Goal: Information Seeking & Learning: Compare options

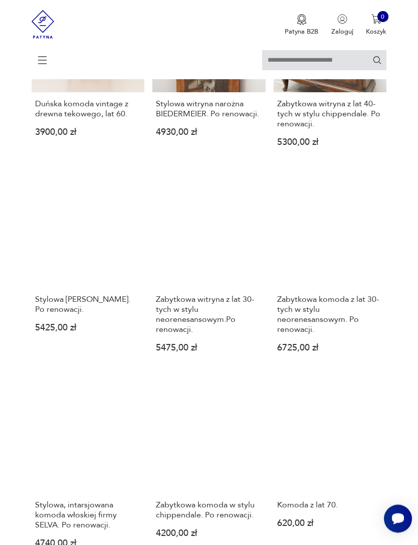
scroll to position [620, 0]
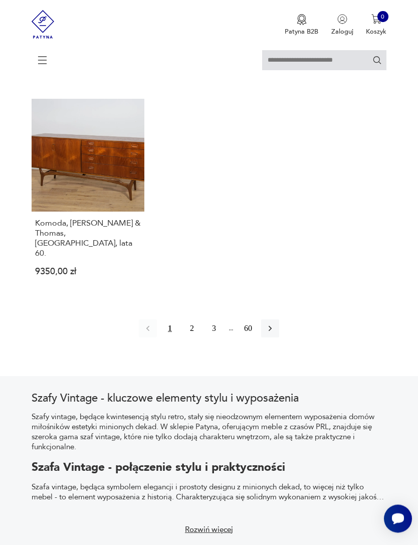
click at [197, 338] on button "2" at bounding box center [192, 329] width 18 height 18
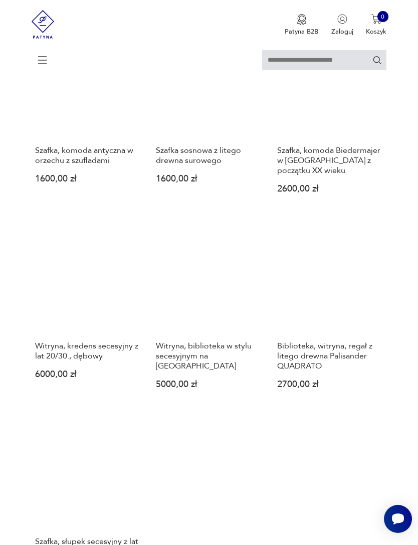
scroll to position [1005, 0]
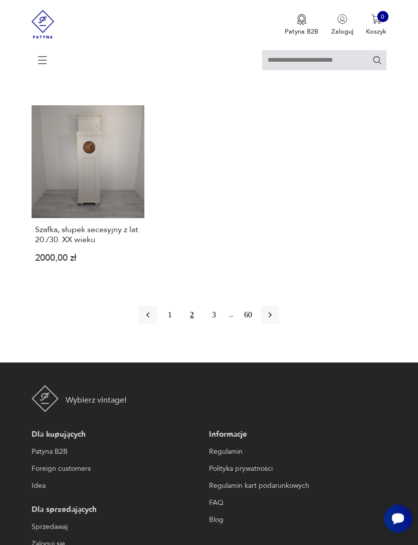
click at [214, 325] on button "3" at bounding box center [214, 316] width 18 height 18
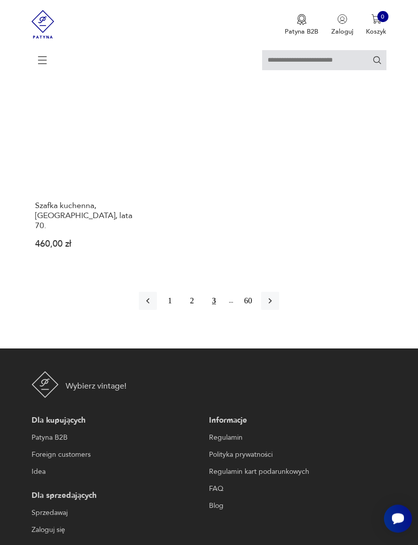
scroll to position [1329, 0]
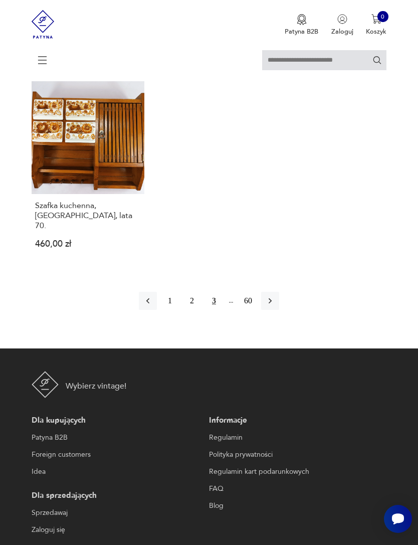
click at [279, 310] on button "button" at bounding box center [270, 301] width 18 height 18
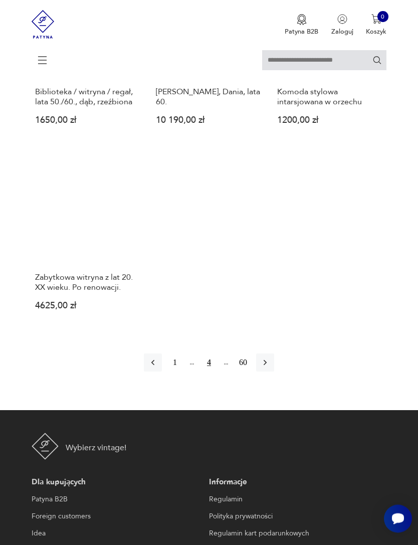
scroll to position [1294, 0]
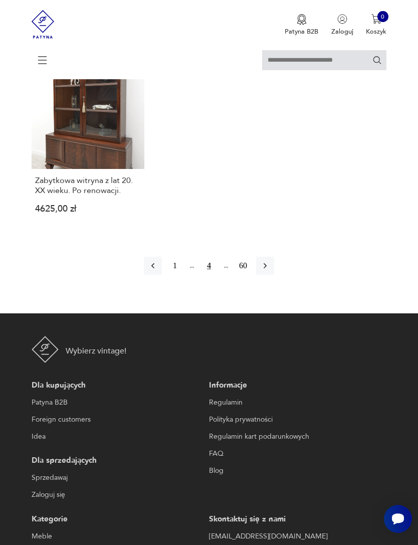
click at [274, 275] on button "button" at bounding box center [265, 266] width 18 height 18
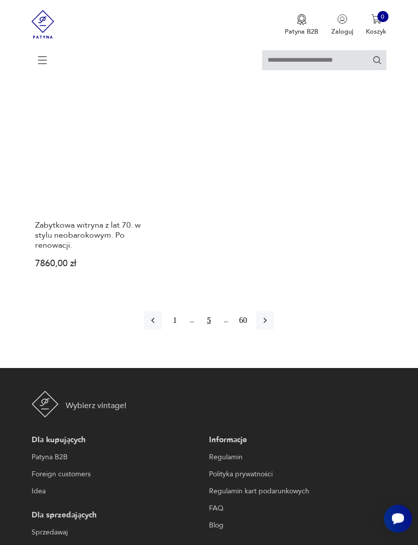
scroll to position [1315, 0]
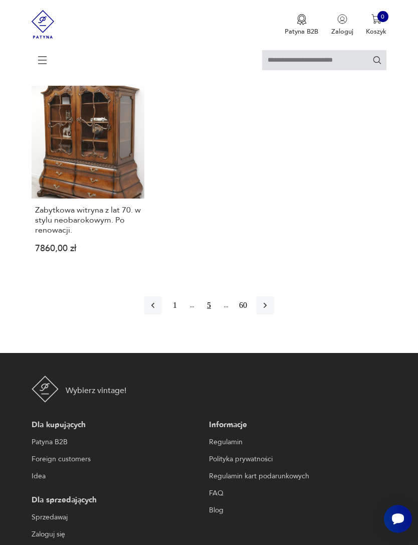
click at [274, 315] on button "button" at bounding box center [265, 306] width 18 height 18
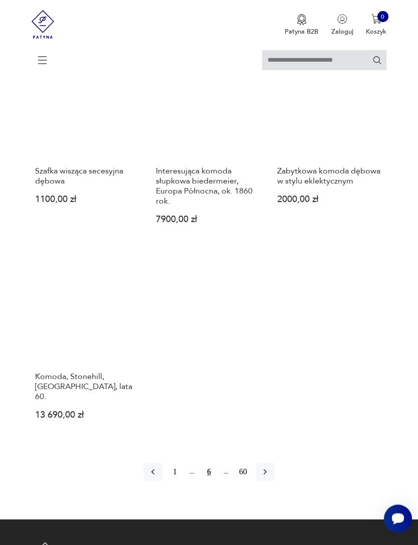
scroll to position [1153, 0]
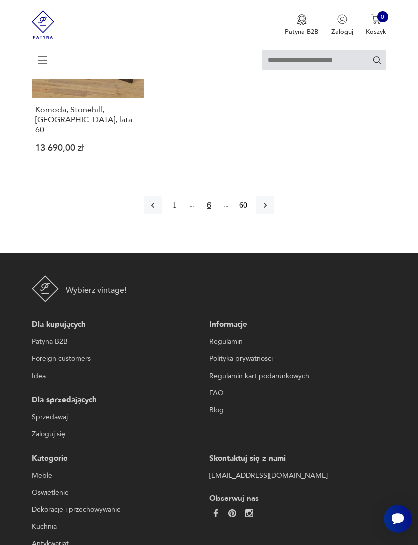
click at [274, 214] on button "button" at bounding box center [265, 205] width 18 height 18
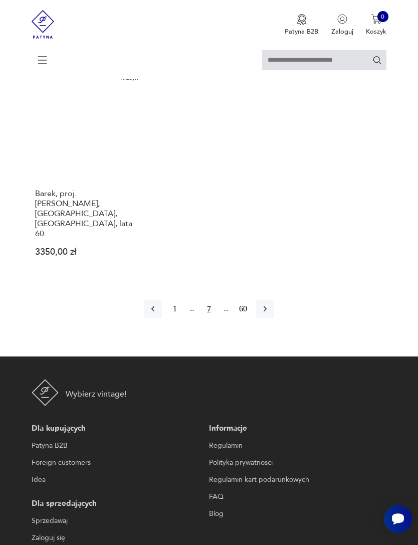
scroll to position [1335, 0]
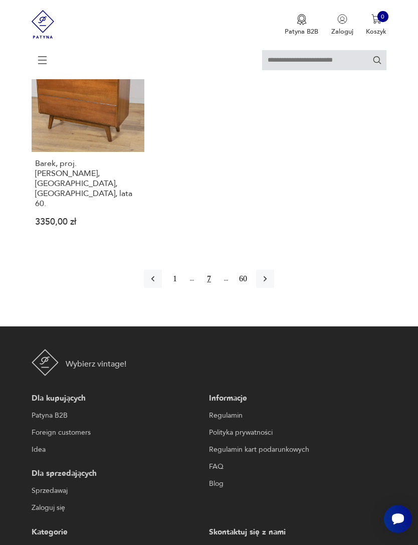
click at [274, 288] on button "button" at bounding box center [265, 279] width 18 height 18
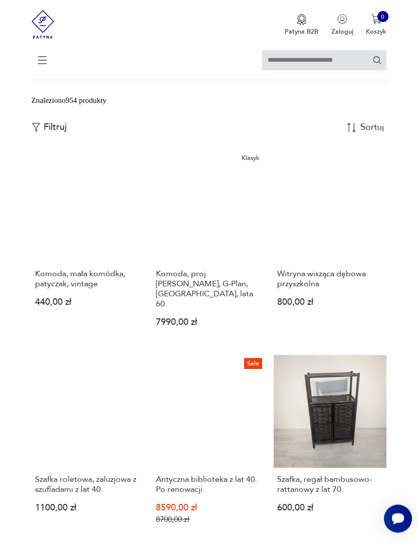
scroll to position [226, 0]
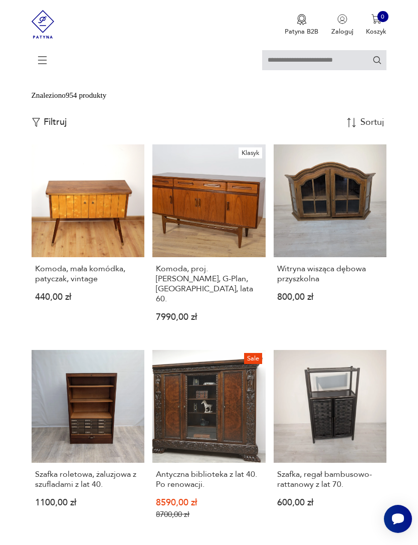
click at [111, 454] on link "Szafka roletowa, żaluzjowa z szufladami z lat 40. 1100,00 zł" at bounding box center [88, 442] width 113 height 185
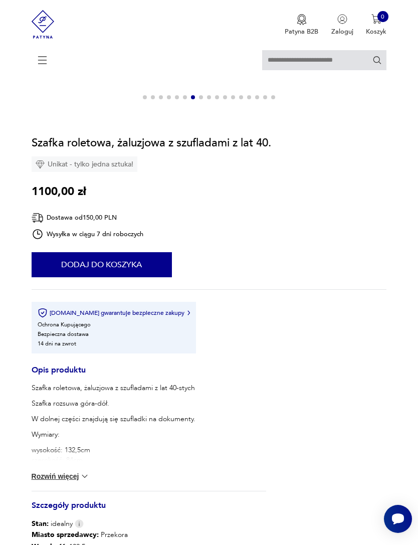
scroll to position [471, 0]
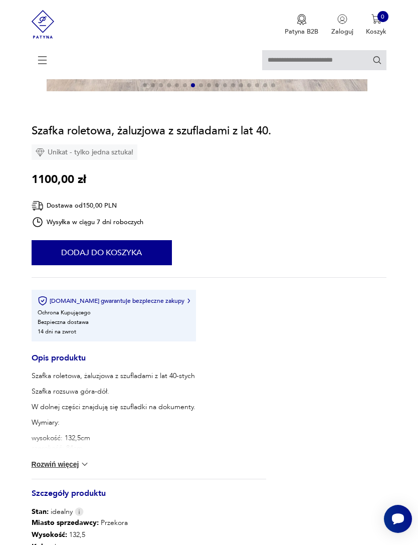
click at [76, 470] on button "Rozwiń więcej" at bounding box center [61, 465] width 58 height 10
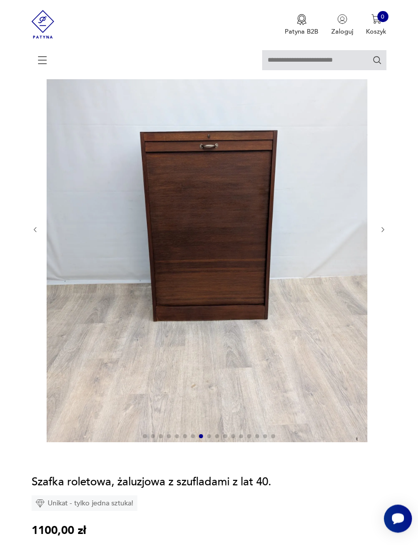
scroll to position [119, 0]
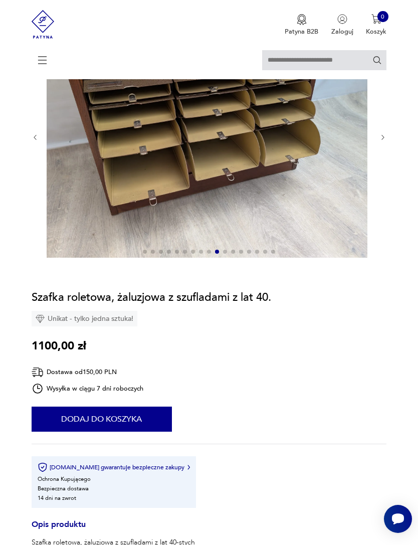
click at [395, 367] on section "Opis produktu Szafka roletowa, żaluzjowa z szufladami z lat 40-stych Szafka roz…" at bounding box center [209, 494] width 418 height 957
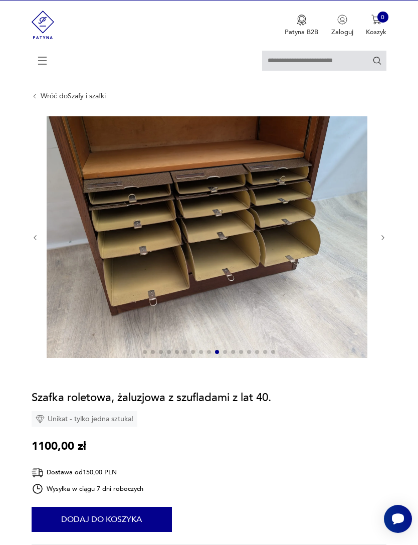
scroll to position [19, 0]
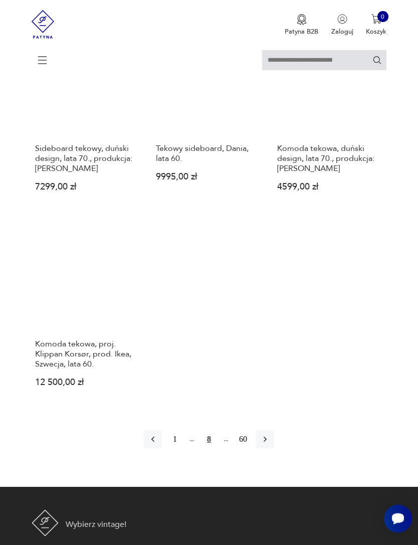
scroll to position [1222, 0]
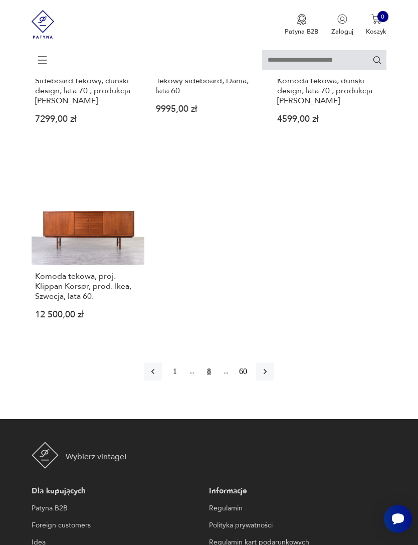
click at [270, 377] on icon "button" at bounding box center [265, 372] width 10 height 10
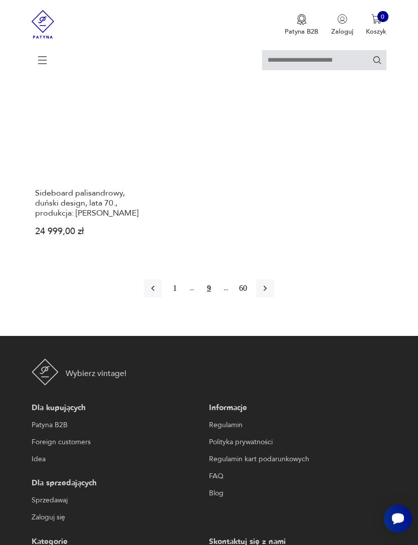
scroll to position [1326, 0]
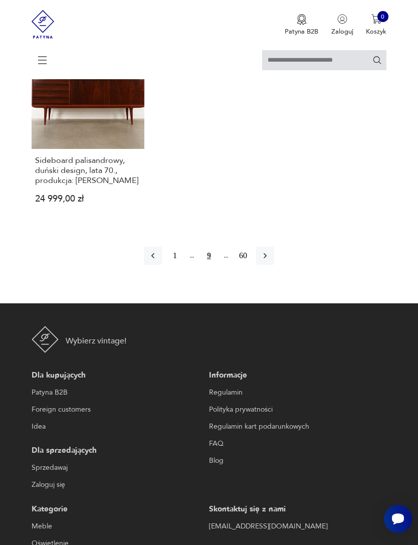
click at [274, 265] on button "button" at bounding box center [265, 256] width 18 height 18
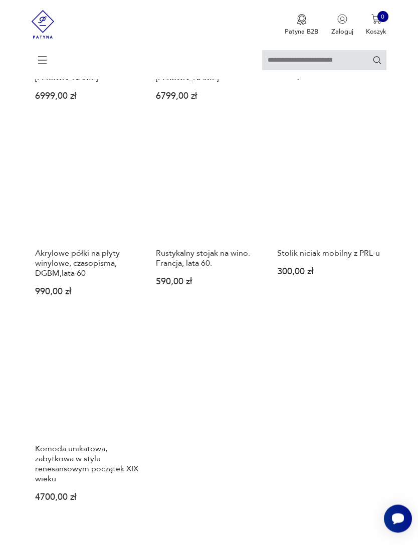
scroll to position [1070, 0]
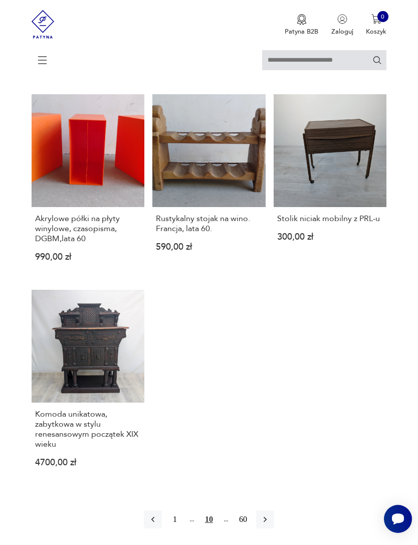
click at [103, 421] on link "Komoda unikatowa, zabytkowa w stylu renesansowym początek XIX wieku 4700,00 zł" at bounding box center [88, 386] width 113 height 193
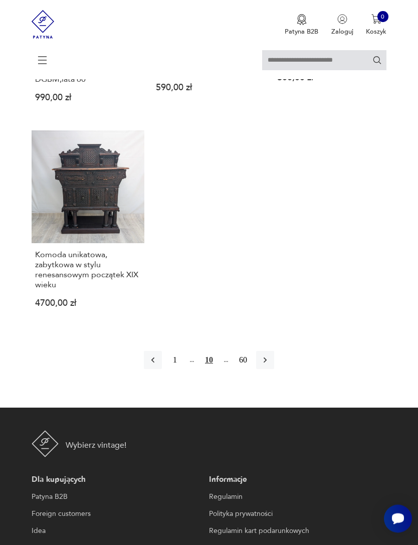
scroll to position [1249, 0]
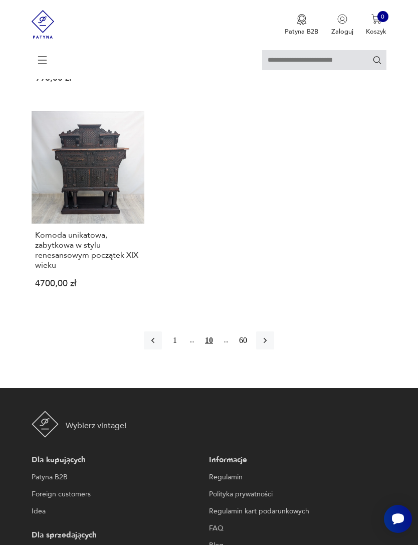
click at [270, 346] on icon "button" at bounding box center [265, 341] width 10 height 10
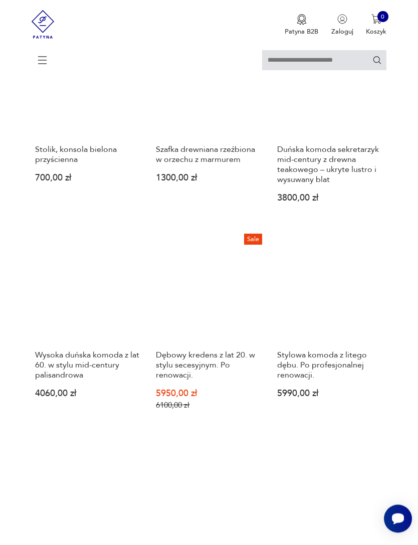
scroll to position [1112, 0]
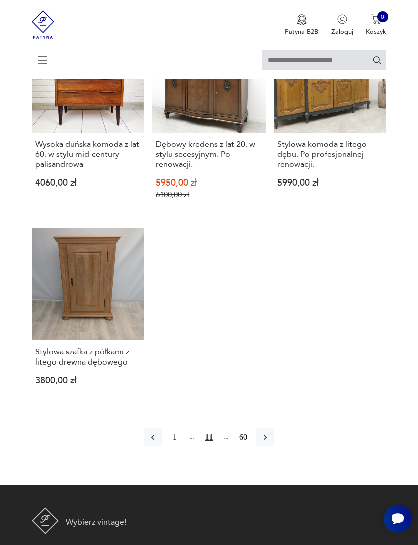
click at [270, 443] on icon "button" at bounding box center [265, 438] width 10 height 10
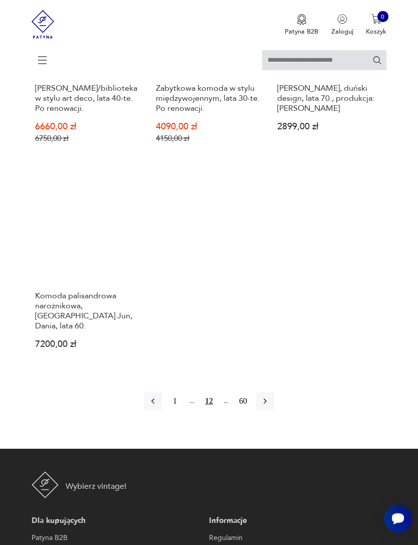
scroll to position [1250, 0]
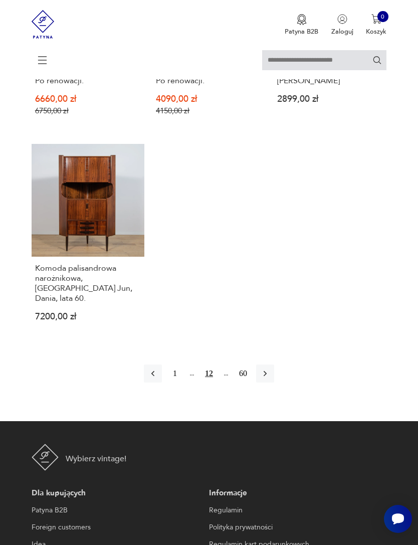
click at [274, 383] on button "button" at bounding box center [265, 374] width 18 height 18
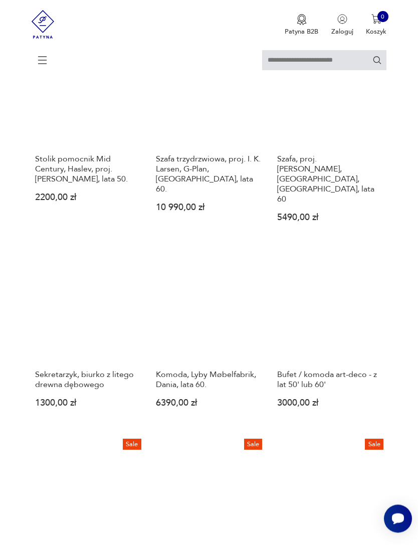
scroll to position [197, 0]
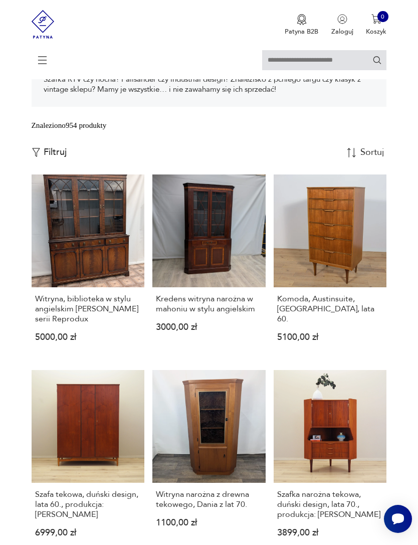
click at [368, 312] on link "Komoda, Austinsuite, [GEOGRAPHIC_DATA], lata 60. 5100,00 zł" at bounding box center [330, 266] width 113 height 183
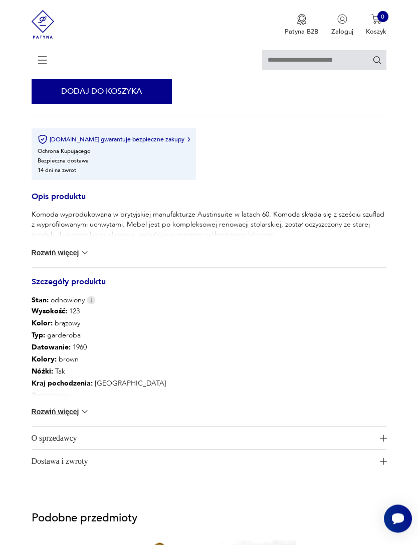
scroll to position [450, 0]
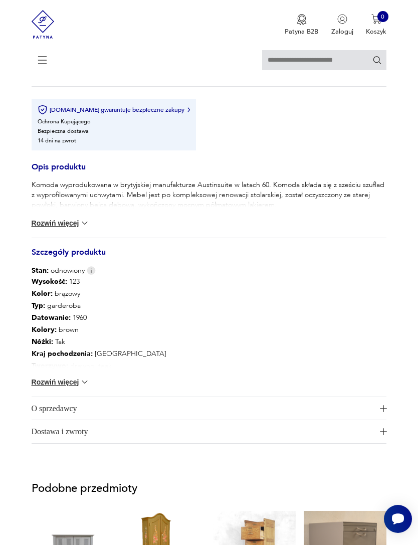
click at [84, 387] on img at bounding box center [85, 382] width 10 height 10
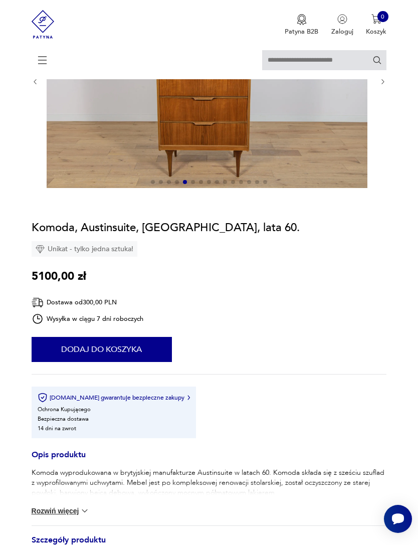
scroll to position [0, 0]
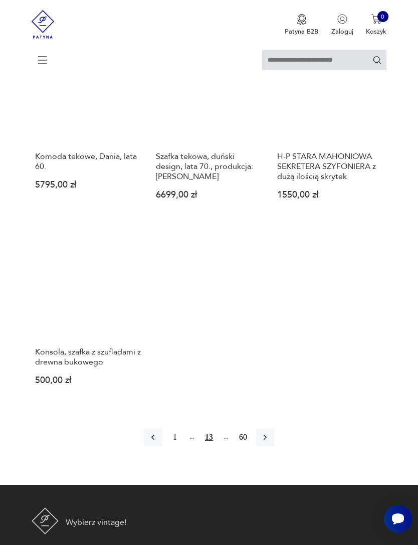
scroll to position [1154, 0]
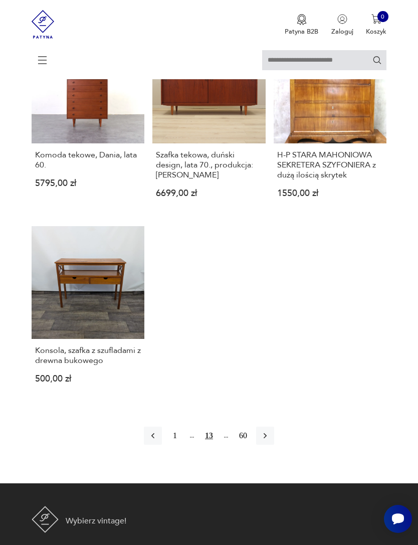
click at [270, 441] on icon "button" at bounding box center [265, 436] width 10 height 10
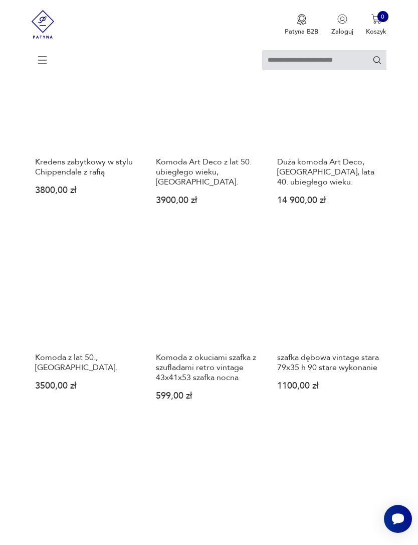
scroll to position [748, 0]
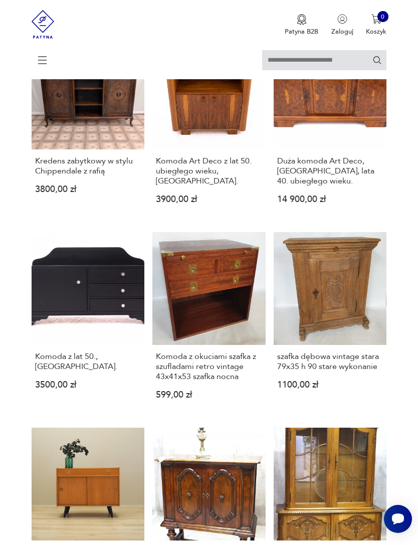
click at [94, 175] on link "Kredens zabytkowy w stylu Chippendale z rafią 3800,00 zł" at bounding box center [88, 128] width 113 height 183
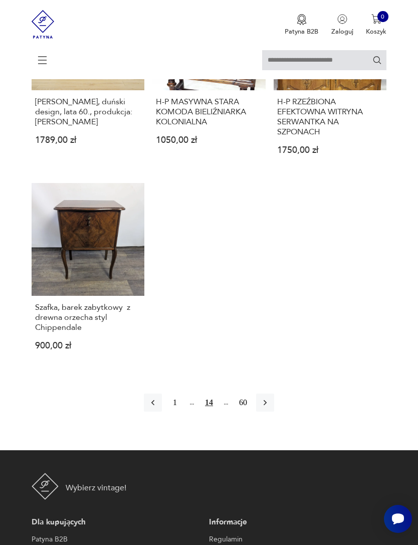
scroll to position [1244, 0]
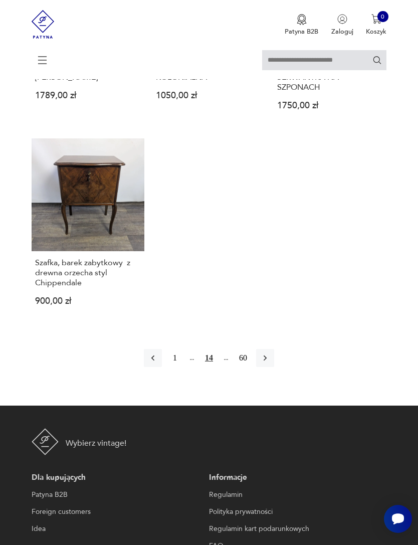
click at [270, 363] on icon "button" at bounding box center [265, 358] width 10 height 10
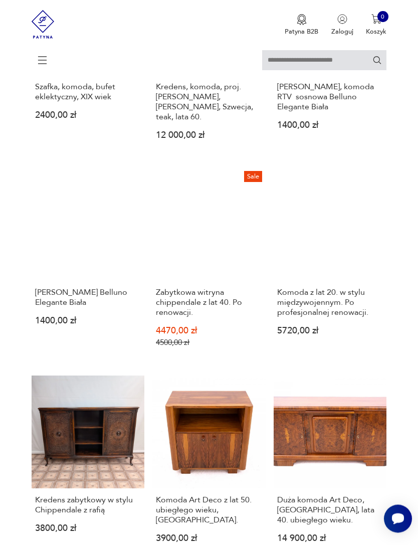
scroll to position [197, 0]
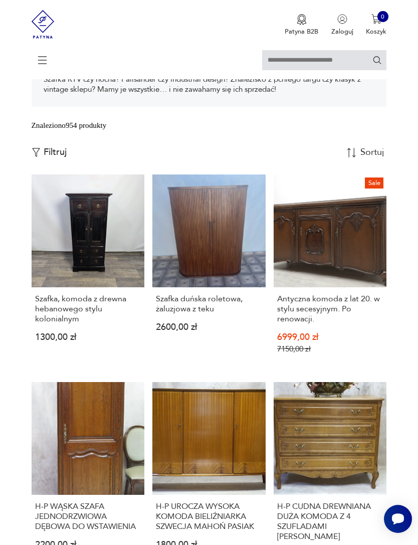
click at [66, 300] on link "Szafka, komoda z drewna hebanowego stylu kolonialnym 1300,00 zł" at bounding box center [88, 272] width 113 height 195
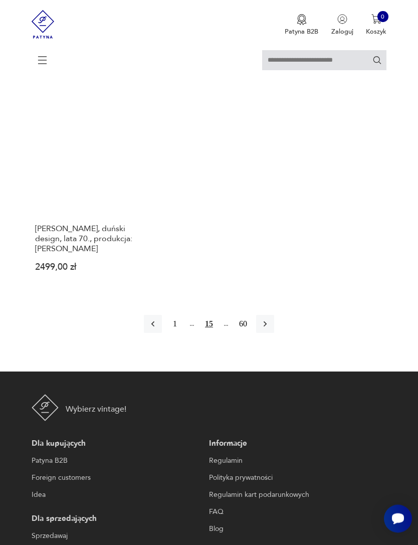
scroll to position [1311, 0]
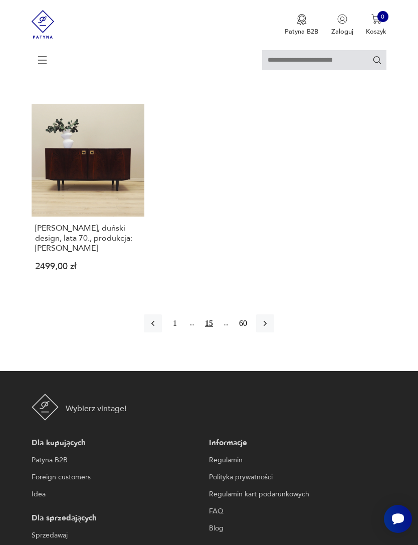
click at [274, 333] on button "button" at bounding box center [265, 324] width 18 height 18
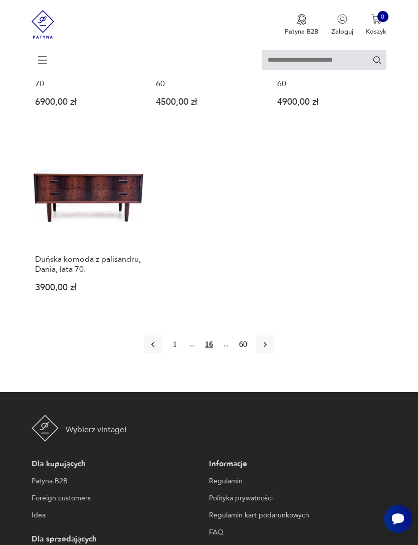
scroll to position [1225, 0]
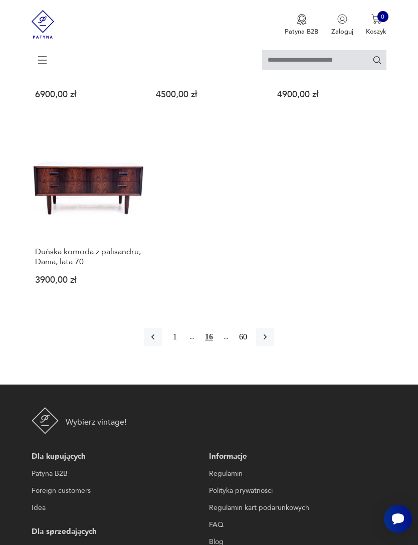
click at [274, 346] on button "button" at bounding box center [265, 337] width 18 height 18
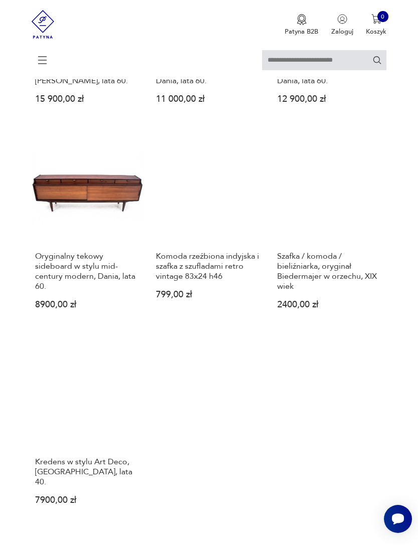
scroll to position [1044, 0]
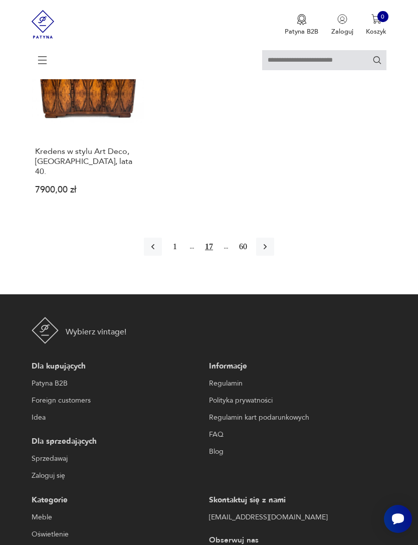
click at [270, 252] on icon "button" at bounding box center [265, 247] width 10 height 10
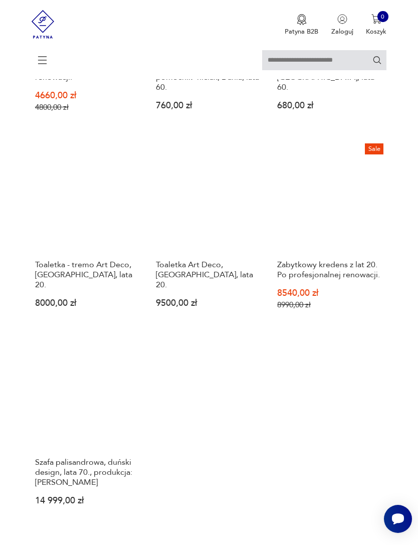
scroll to position [1054, 0]
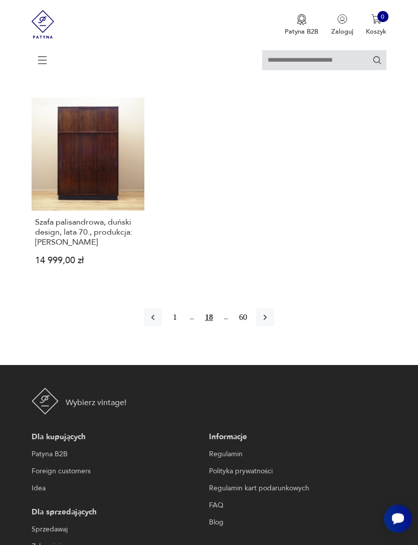
click at [274, 327] on button "button" at bounding box center [265, 318] width 18 height 18
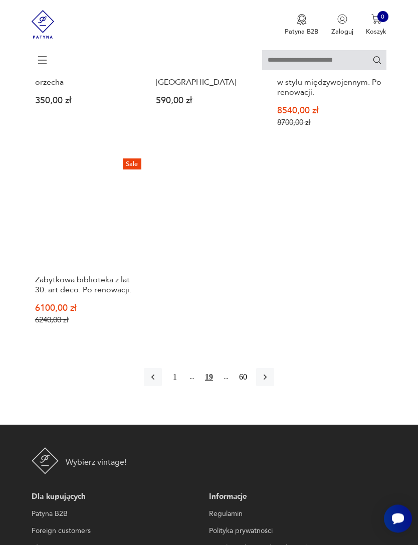
scroll to position [1219, 0]
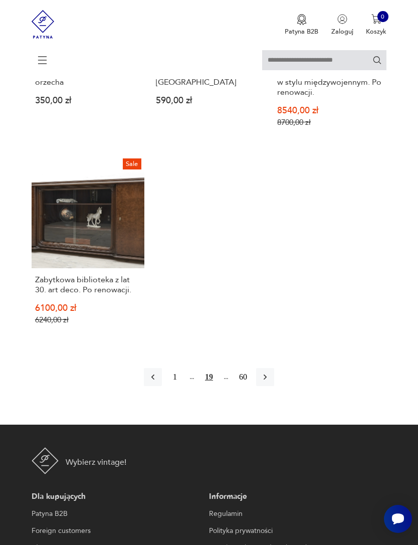
click at [274, 386] on button "button" at bounding box center [265, 377] width 18 height 18
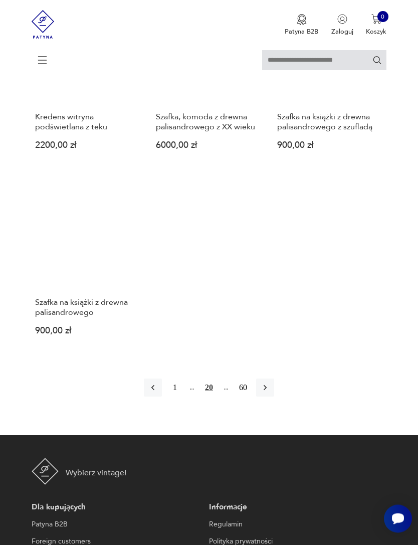
scroll to position [1225, 0]
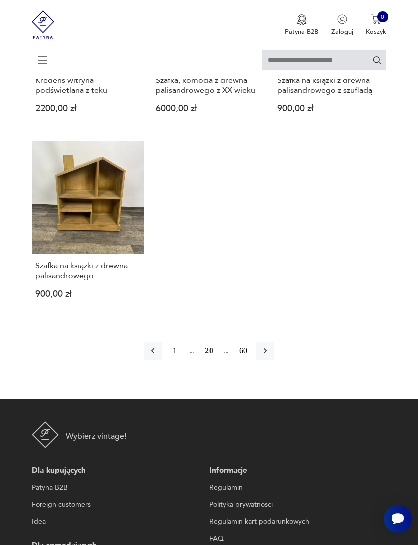
click at [274, 360] on button "button" at bounding box center [265, 351] width 18 height 18
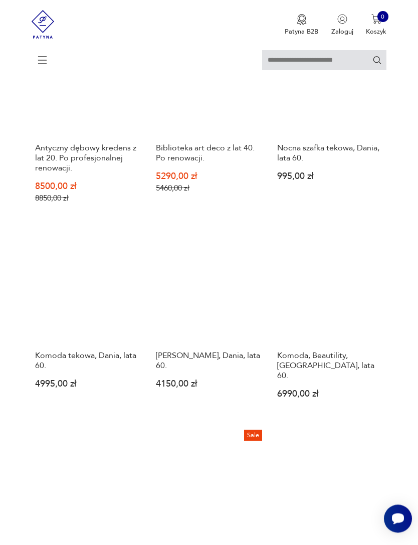
scroll to position [762, 0]
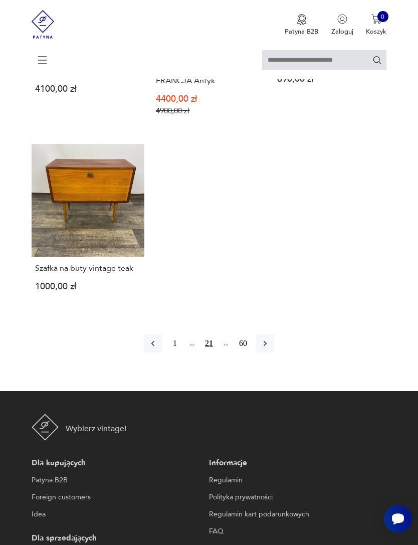
click at [274, 353] on button "button" at bounding box center [265, 344] width 18 height 18
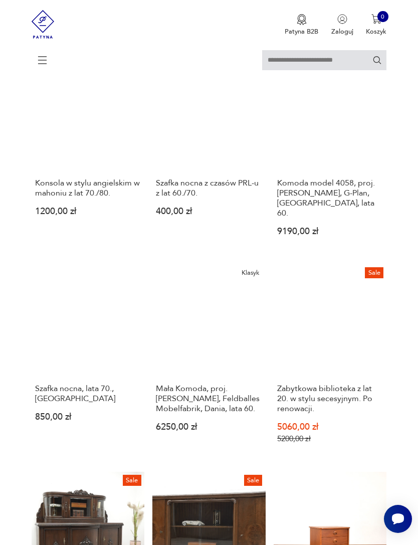
scroll to position [197, 0]
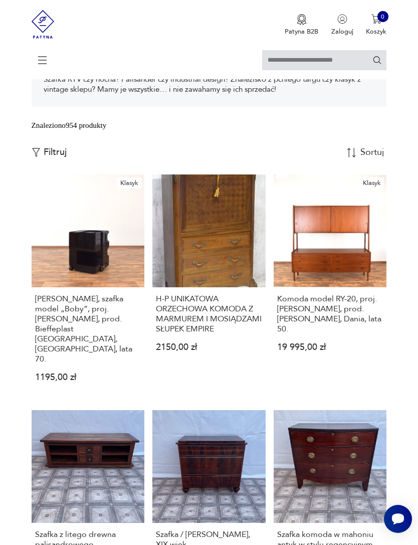
click at [241, 334] on h3 "H-P UNIKATOWA ORZECHOWA KOMODA Z MARMUREM I MOSIĄDZAMI SŁUPEK EMPIRE" at bounding box center [209, 314] width 106 height 40
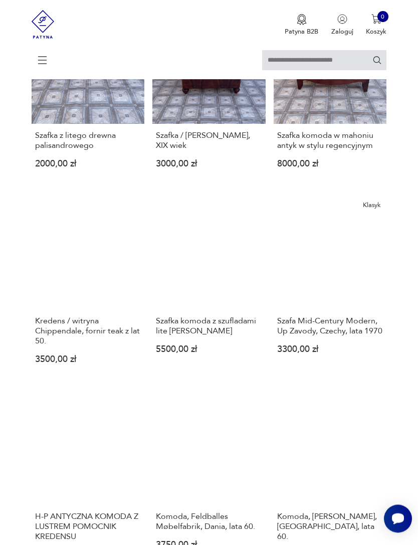
scroll to position [609, 0]
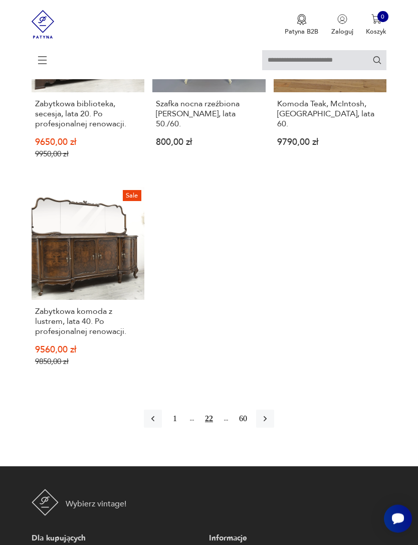
click at [274, 429] on button "button" at bounding box center [265, 419] width 18 height 18
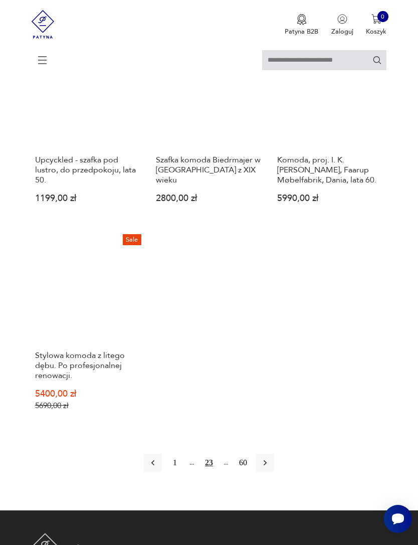
scroll to position [1149, 0]
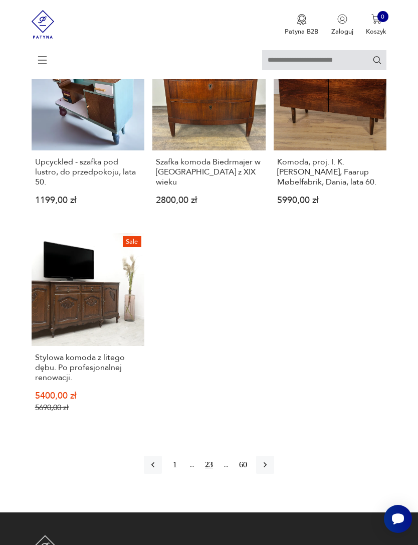
click at [119, 171] on link "Upcyckled - szafka pod lustro, do przedpokoju, lata 50. 1199,00 zł" at bounding box center [88, 129] width 113 height 183
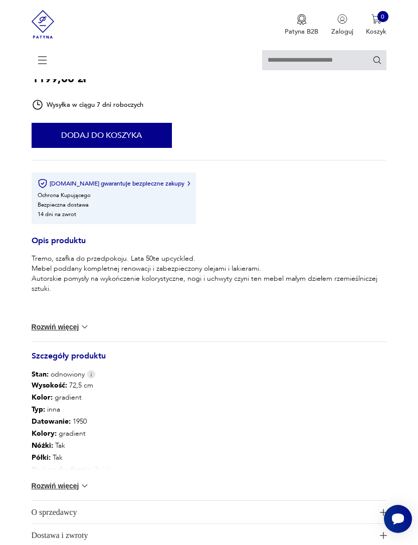
scroll to position [594, 0]
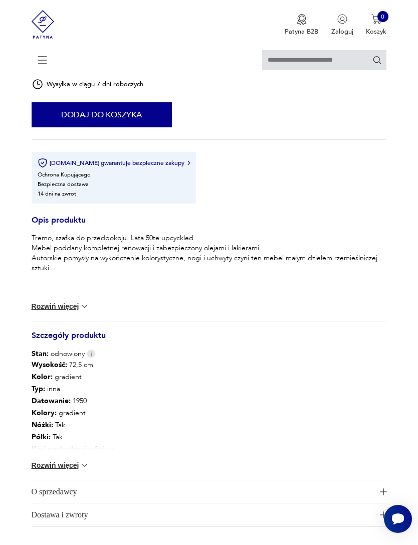
click at [84, 471] on img at bounding box center [85, 466] width 10 height 10
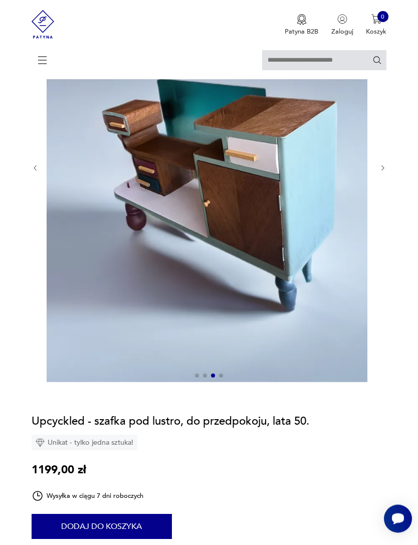
scroll to position [121, 0]
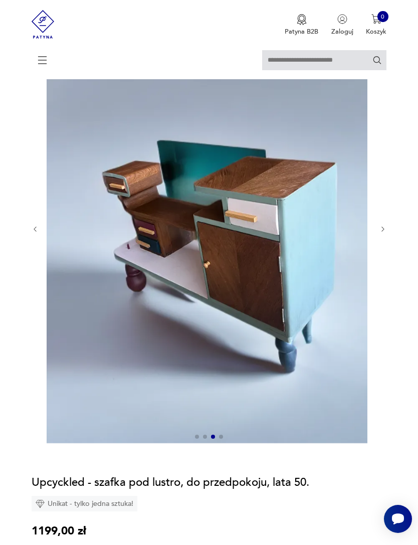
click at [307, 338] on img at bounding box center [207, 229] width 321 height 429
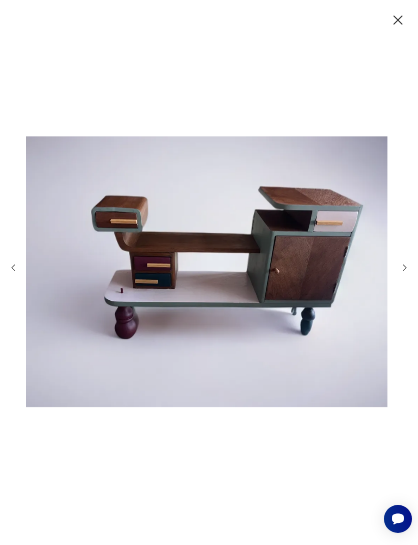
click at [385, 297] on img at bounding box center [207, 272] width 362 height 437
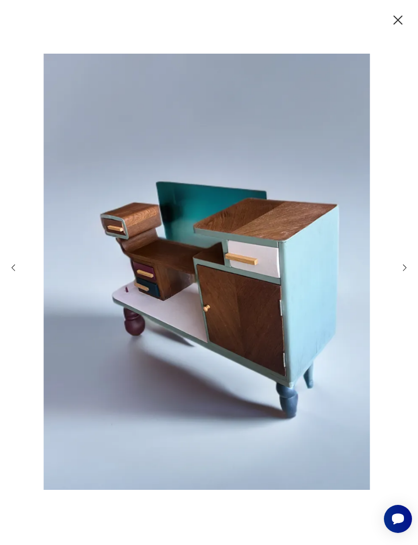
click at [390, 17] on icon "button" at bounding box center [398, 20] width 16 height 16
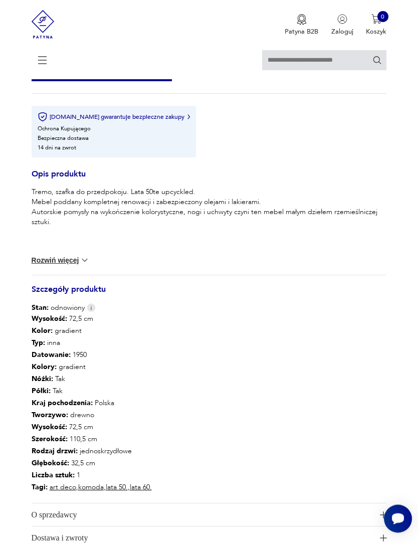
scroll to position [693, 0]
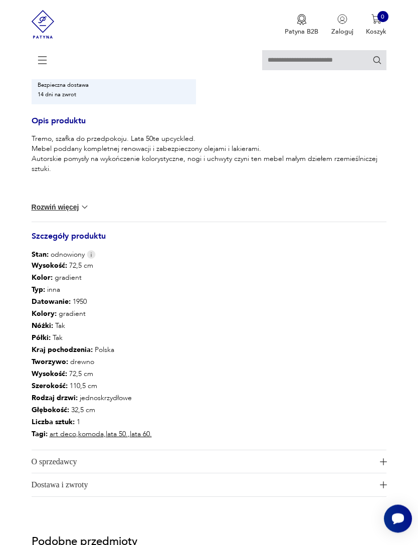
click at [362, 310] on div "Wysokość : 72,5 cm Kolor: gradient Typ : inna Datowanie : 1950 Kolory : gradien…" at bounding box center [210, 355] width 356 height 190
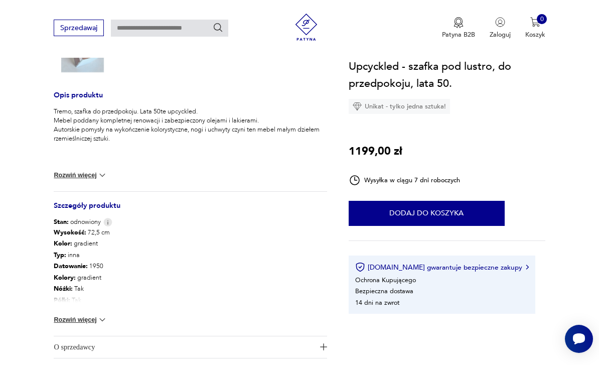
scroll to position [358, 0]
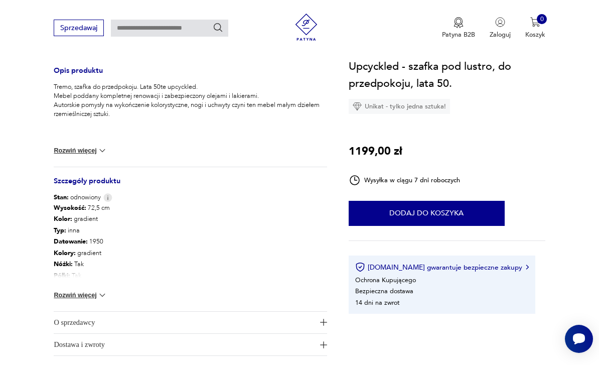
click at [85, 297] on button "Rozwiń więcej" at bounding box center [81, 295] width 54 height 10
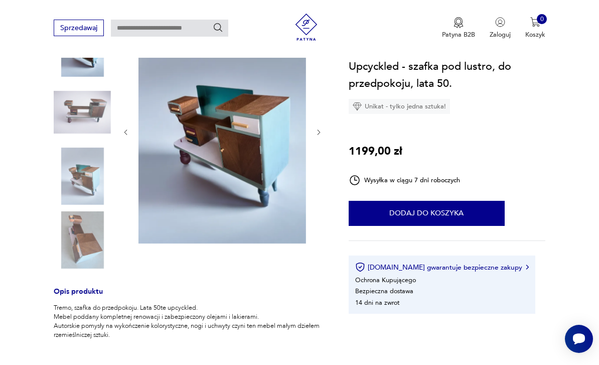
scroll to position [188, 0]
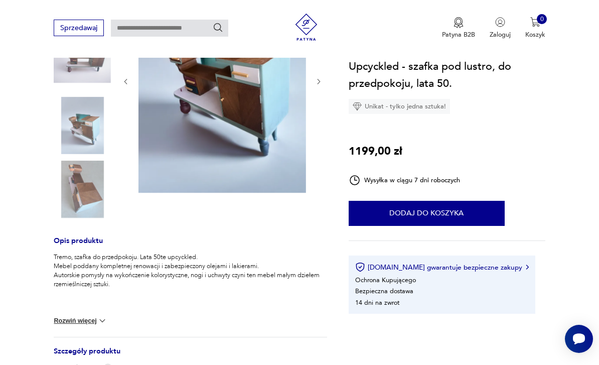
click at [79, 170] on img at bounding box center [82, 189] width 57 height 57
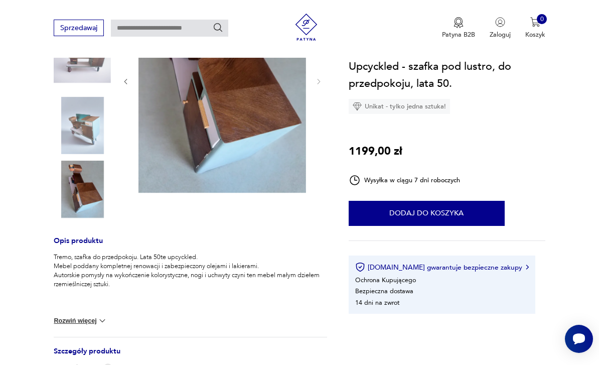
click at [83, 120] on img at bounding box center [82, 125] width 57 height 57
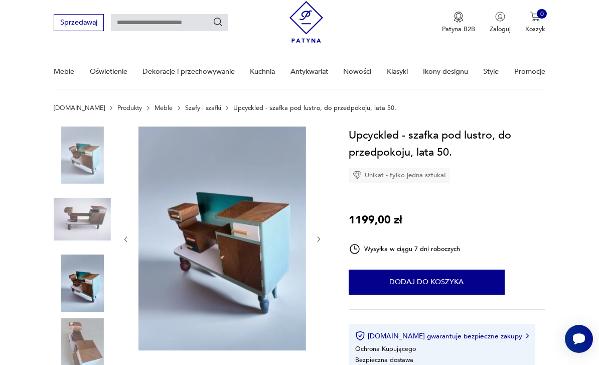
scroll to position [30, 0]
click at [97, 221] on img at bounding box center [82, 219] width 57 height 57
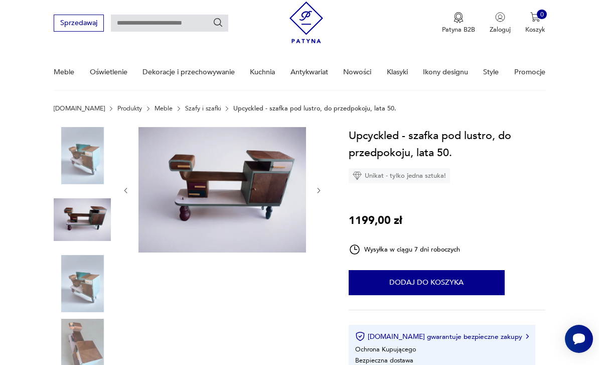
click at [286, 209] on img at bounding box center [222, 189] width 168 height 125
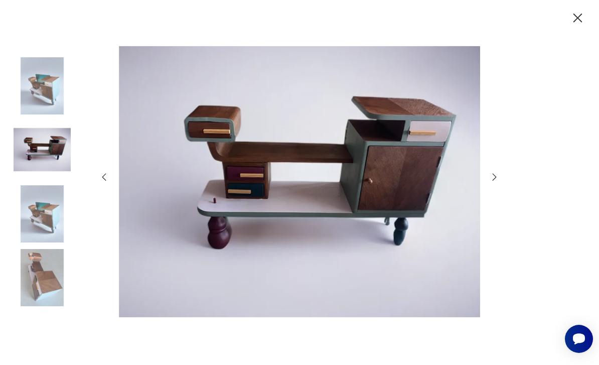
click at [328, 221] on img at bounding box center [300, 182] width 362 height 292
click at [327, 220] on img at bounding box center [300, 182] width 362 height 292
click at [418, 207] on img at bounding box center [300, 182] width 362 height 292
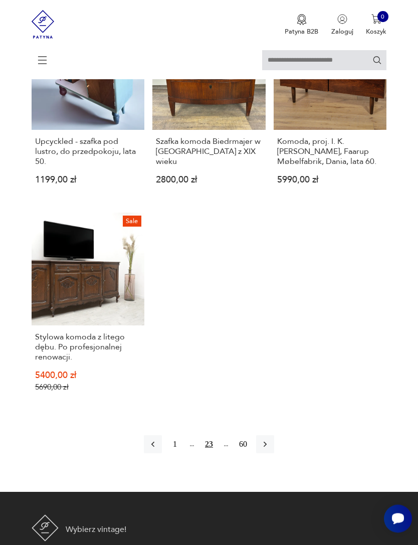
scroll to position [1274, 0]
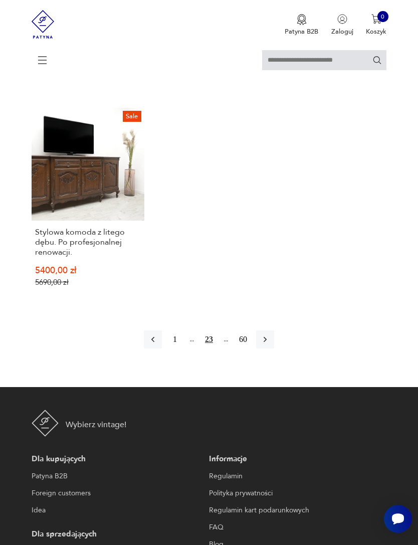
click at [270, 345] on icon "button" at bounding box center [265, 340] width 10 height 10
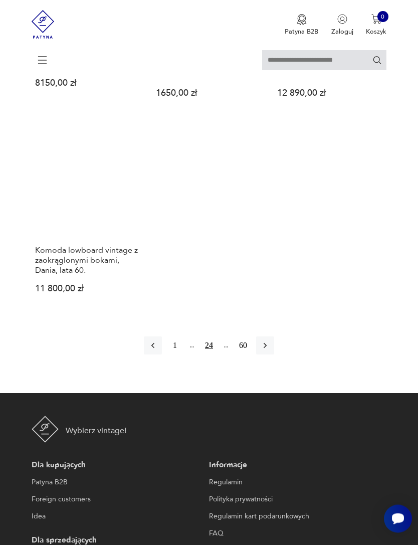
scroll to position [1285, 0]
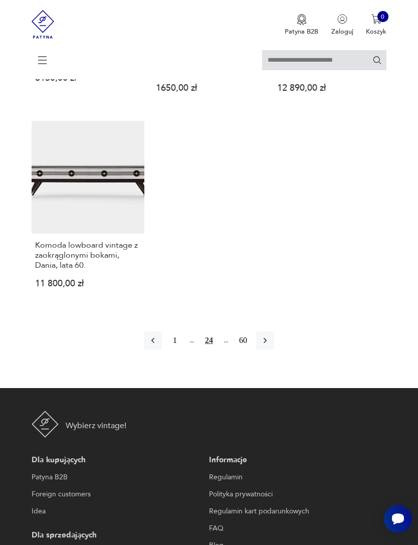
click at [274, 350] on button "button" at bounding box center [265, 341] width 18 height 18
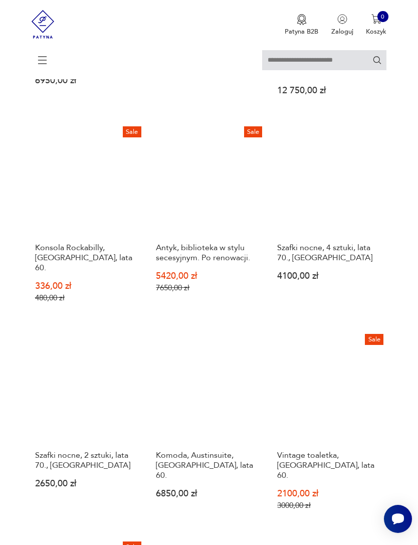
scroll to position [916, 0]
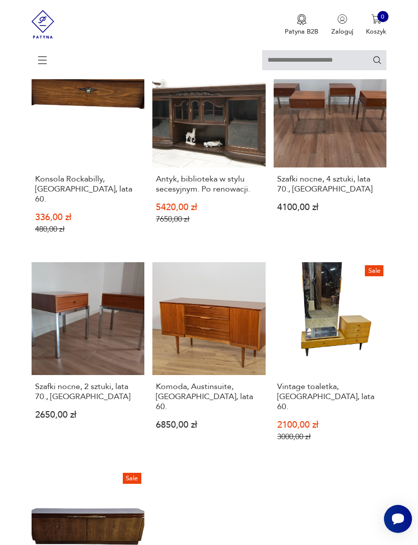
click at [365, 370] on link "Sale Vintage toaletka, [GEOGRAPHIC_DATA], lata 60. 2100,00 zł 3000,00 zł" at bounding box center [330, 359] width 113 height 195
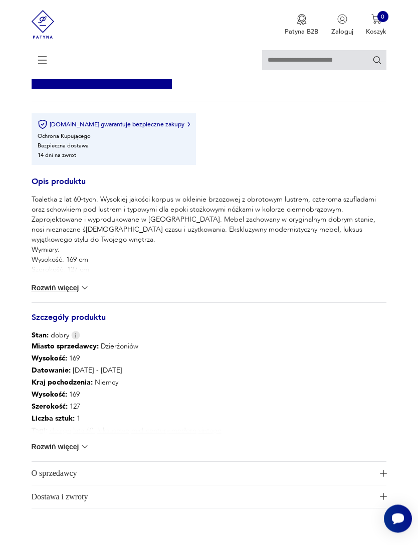
scroll to position [658, 0]
click at [86, 452] on img at bounding box center [85, 447] width 10 height 10
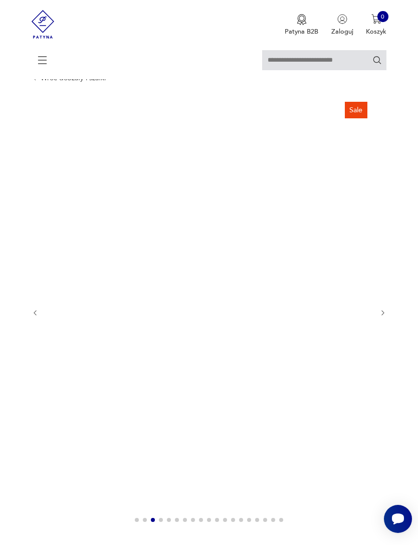
scroll to position [14, 0]
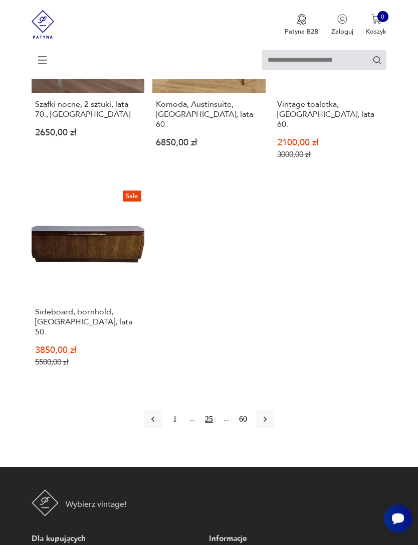
click at [270, 425] on icon "button" at bounding box center [265, 420] width 10 height 10
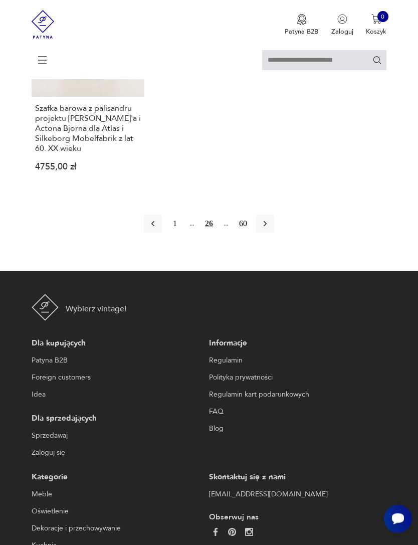
scroll to position [1504, 0]
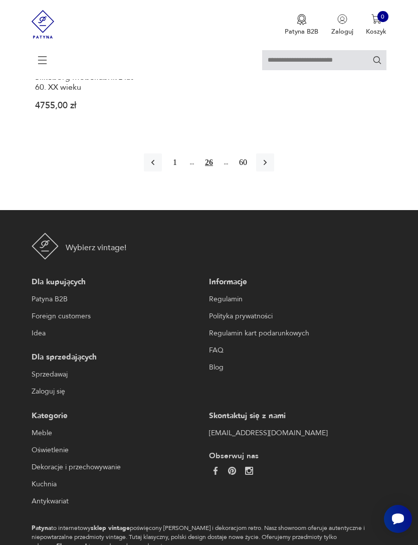
click at [270, 168] on icon "button" at bounding box center [265, 163] width 10 height 10
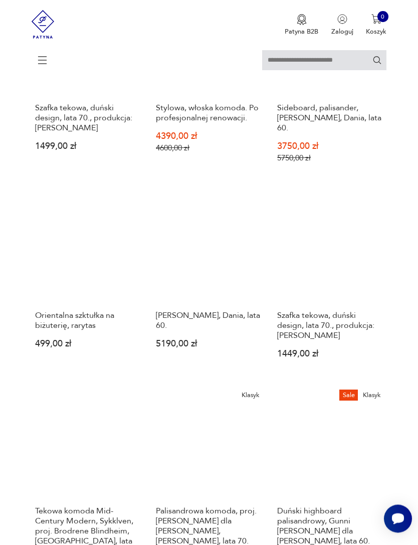
scroll to position [87, 0]
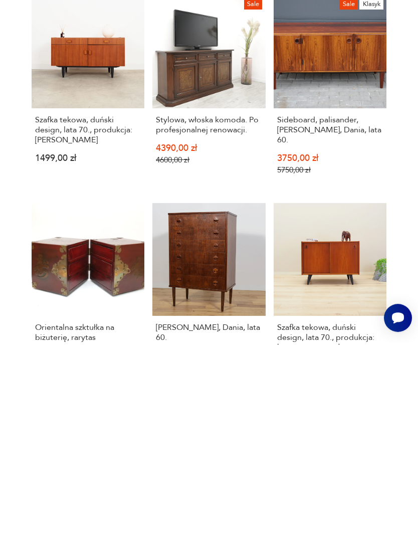
click at [123, 404] on link "Orientalna szktułka na biżuterię, rarytas 499,00 zł" at bounding box center [88, 495] width 113 height 183
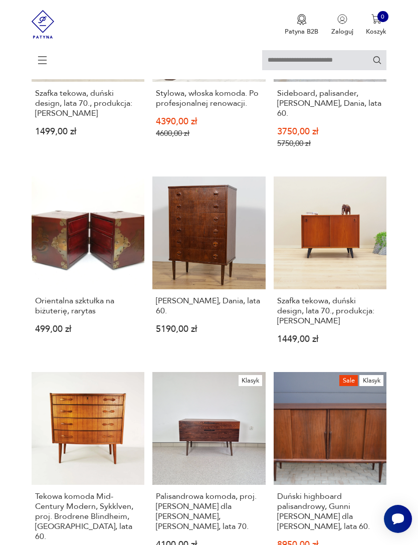
scroll to position [632, 0]
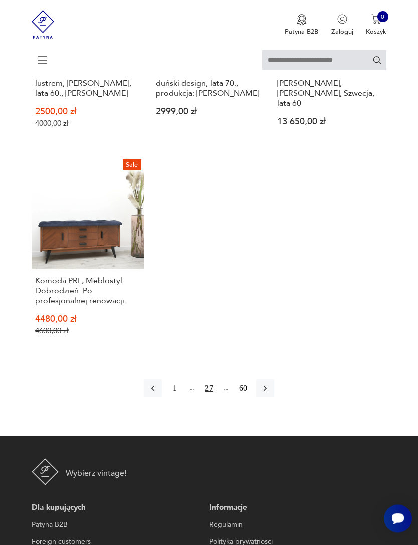
click at [274, 398] on button "button" at bounding box center [265, 389] width 18 height 18
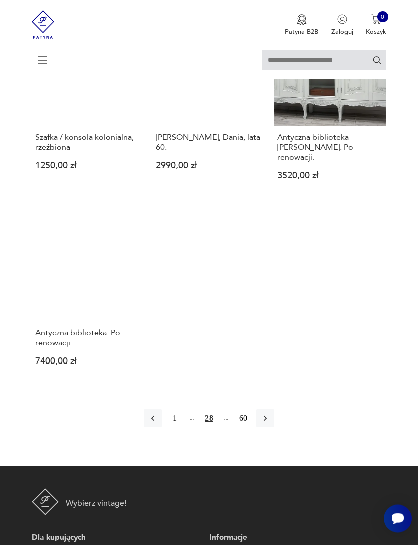
scroll to position [1297, 0]
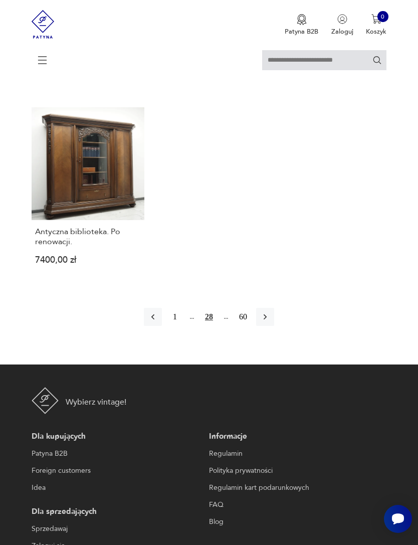
click at [270, 322] on icon "button" at bounding box center [265, 317] width 10 height 10
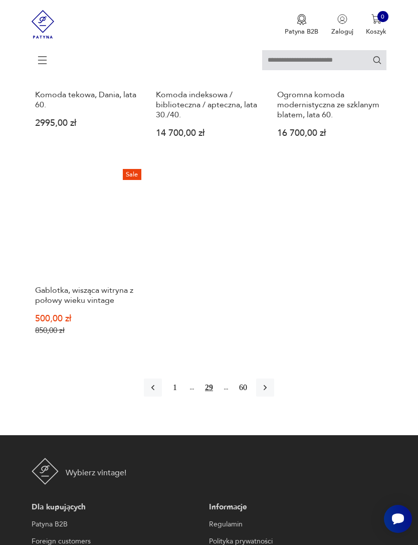
scroll to position [1265, 0]
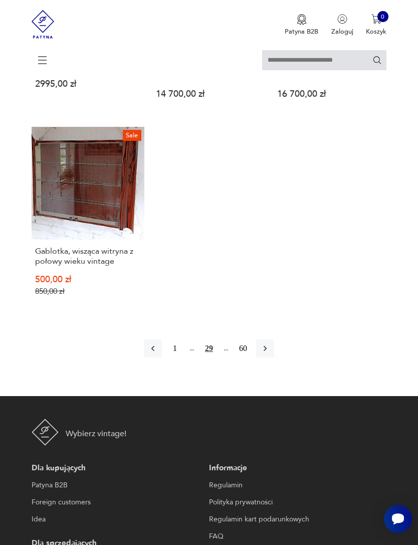
click at [270, 354] on icon "button" at bounding box center [265, 349] width 10 height 10
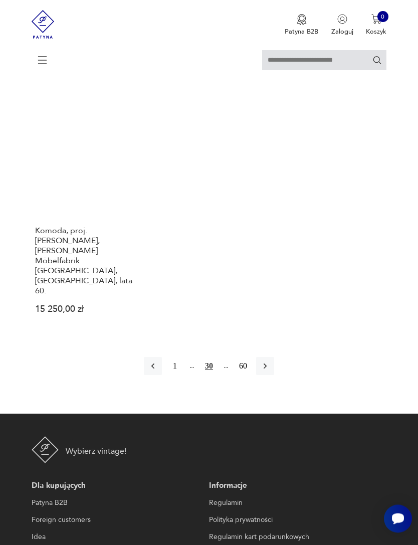
scroll to position [1329, 0]
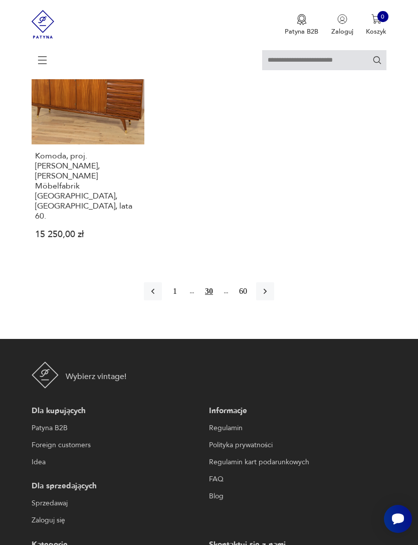
click at [274, 301] on button "button" at bounding box center [265, 291] width 18 height 18
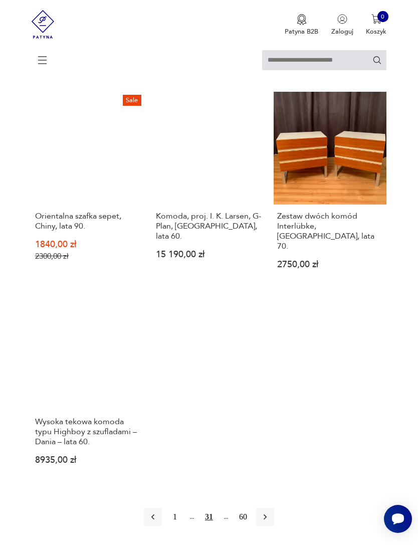
scroll to position [1143, 0]
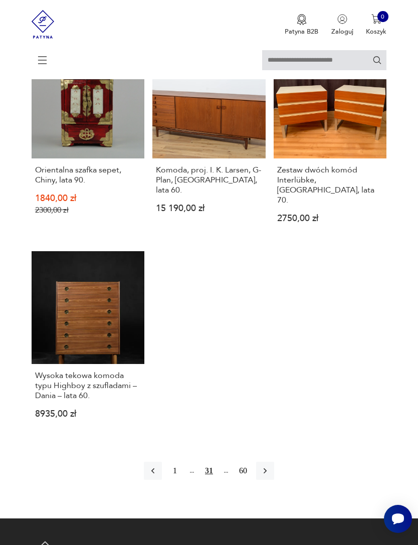
click at [274, 480] on button "button" at bounding box center [265, 471] width 18 height 18
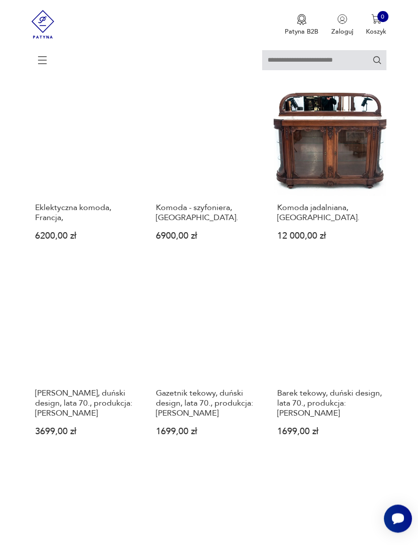
scroll to position [940, 0]
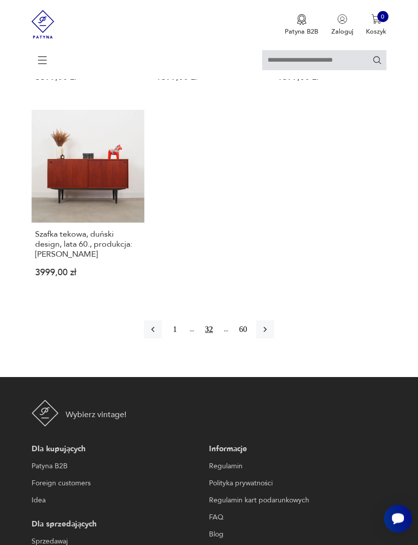
click at [274, 339] on button "button" at bounding box center [265, 330] width 18 height 18
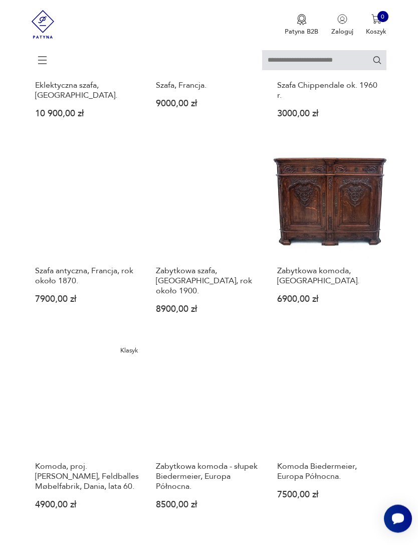
scroll to position [889, 0]
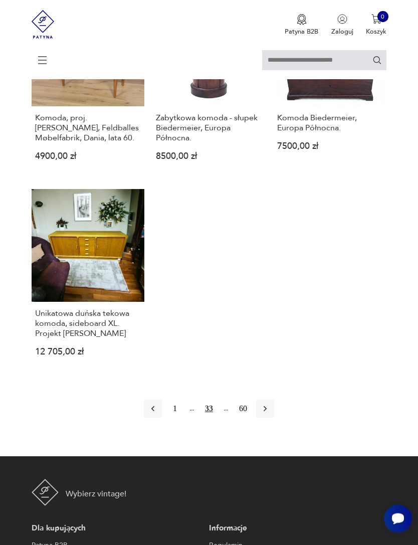
click at [274, 418] on button "button" at bounding box center [265, 409] width 18 height 18
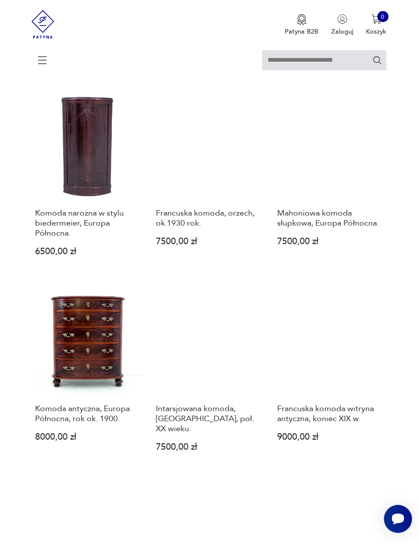
scroll to position [894, 0]
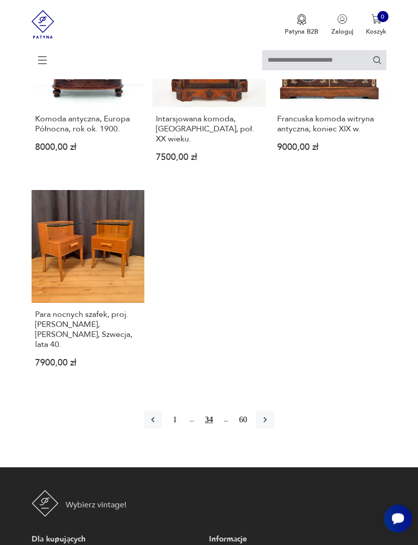
click at [270, 426] on icon "button" at bounding box center [265, 420] width 10 height 10
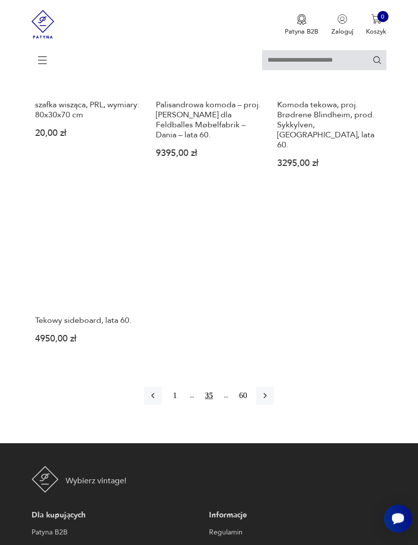
scroll to position [1276, 0]
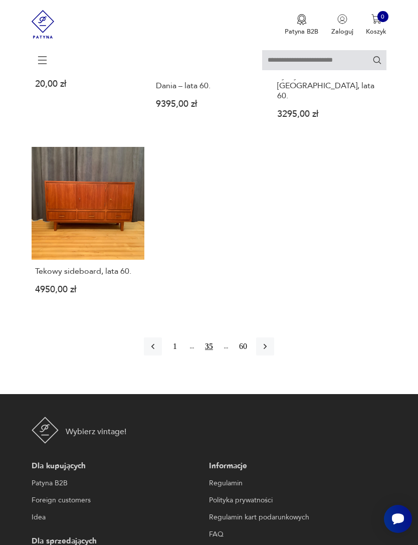
click at [270, 352] on icon "button" at bounding box center [265, 347] width 10 height 10
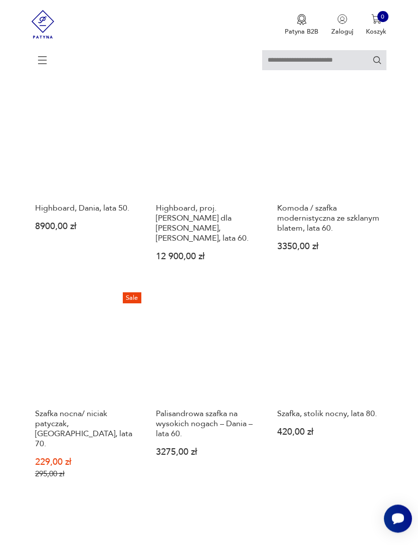
scroll to position [197, 0]
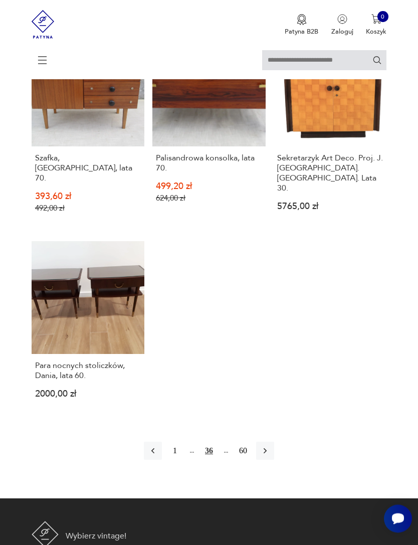
click at [270, 456] on icon "button" at bounding box center [265, 451] width 10 height 10
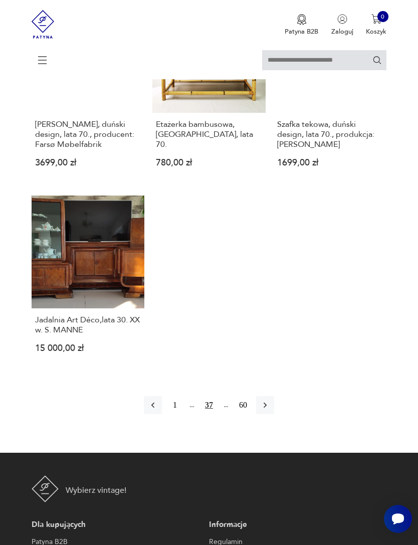
scroll to position [1221, 0]
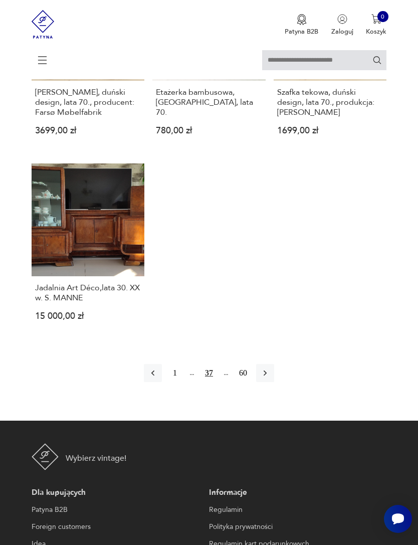
click at [274, 382] on button "button" at bounding box center [265, 373] width 18 height 18
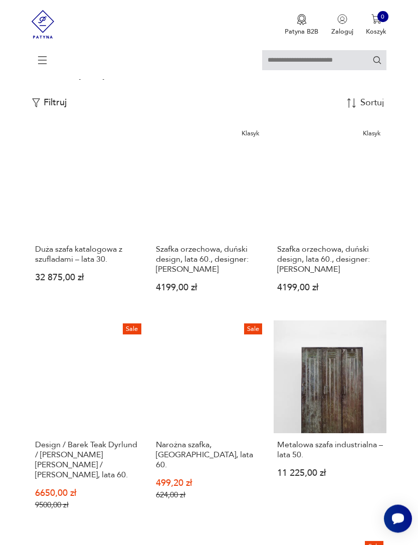
scroll to position [247, 0]
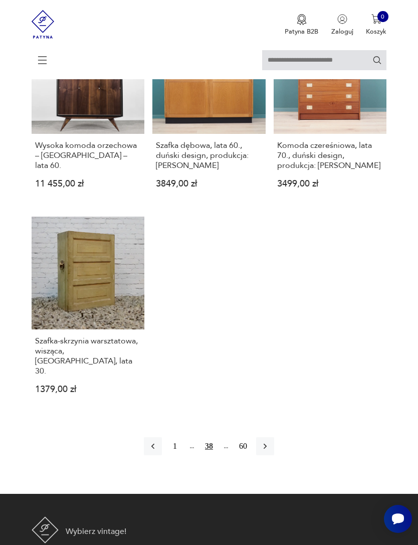
click at [274, 456] on button "button" at bounding box center [265, 447] width 18 height 18
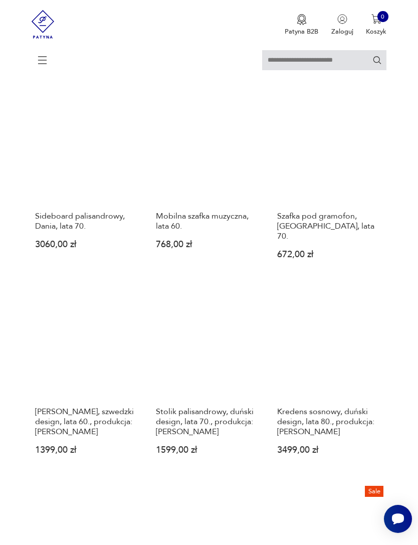
scroll to position [562, 0]
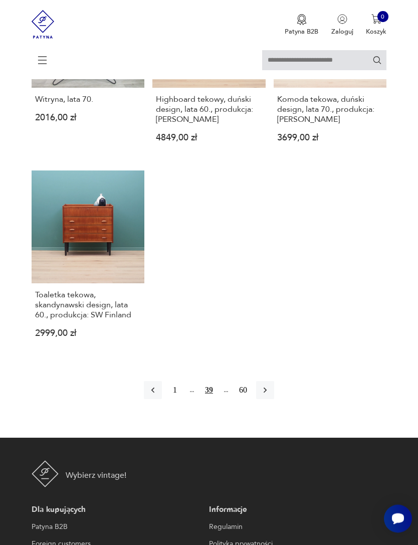
click at [274, 400] on button "button" at bounding box center [265, 391] width 18 height 18
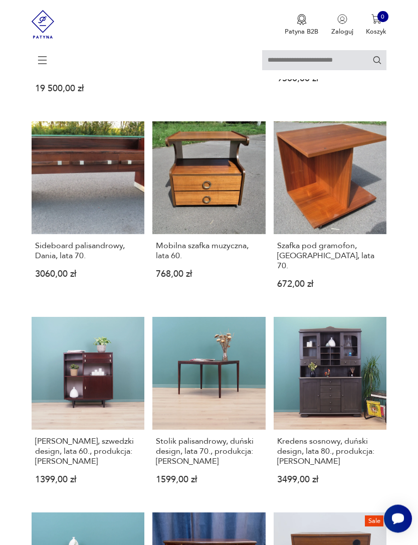
scroll to position [197, 0]
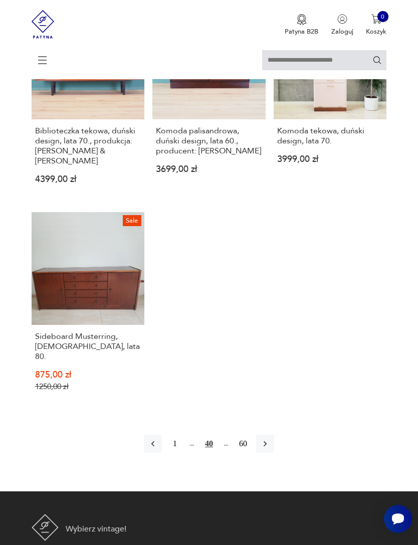
click at [274, 453] on button "button" at bounding box center [265, 444] width 18 height 18
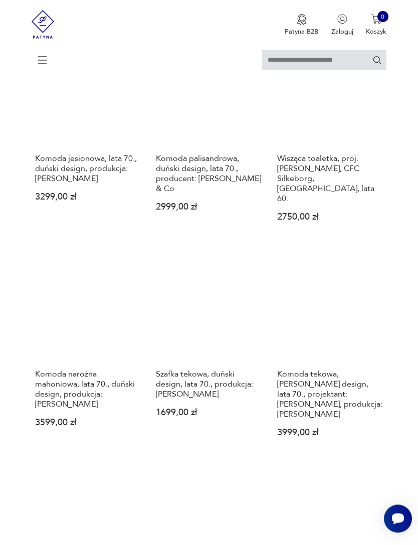
scroll to position [197, 0]
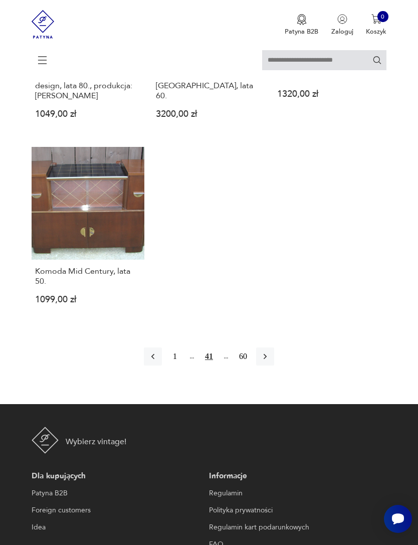
click at [270, 362] on icon "button" at bounding box center [265, 357] width 10 height 10
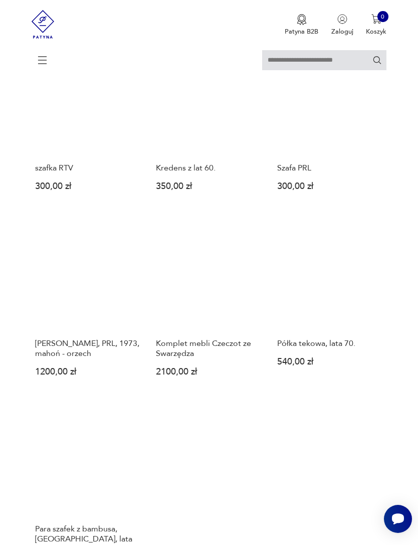
scroll to position [903, 0]
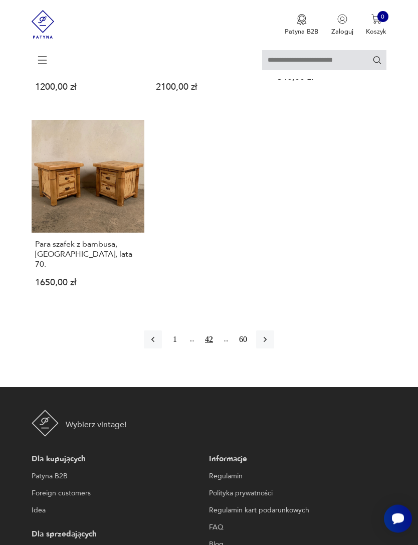
click at [270, 345] on icon "button" at bounding box center [265, 340] width 10 height 10
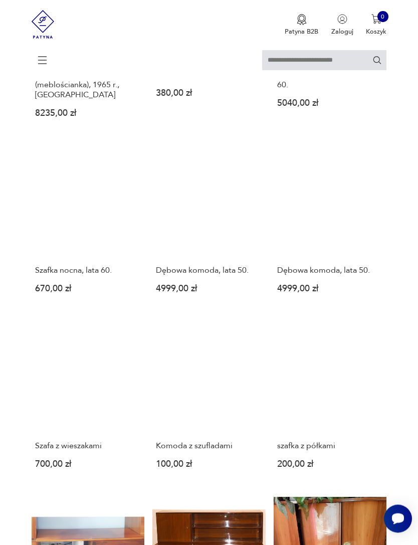
scroll to position [197, 0]
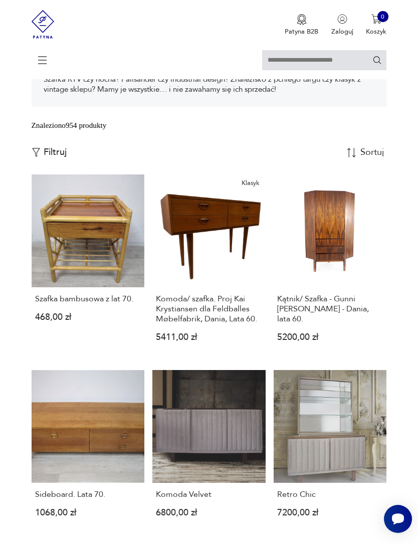
click at [336, 281] on link "Kątnik/ Szafka - Gunni [PERSON_NAME] - Dania, lata 60. 5200,00 zł" at bounding box center [330, 266] width 113 height 183
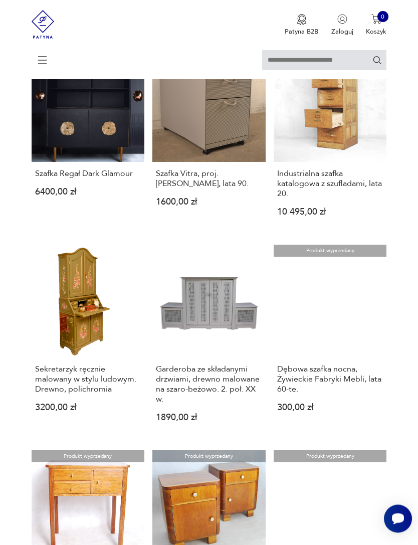
scroll to position [714, 0]
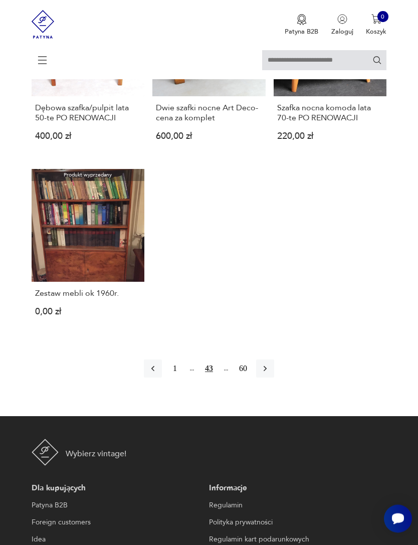
click at [270, 374] on icon "button" at bounding box center [265, 369] width 10 height 10
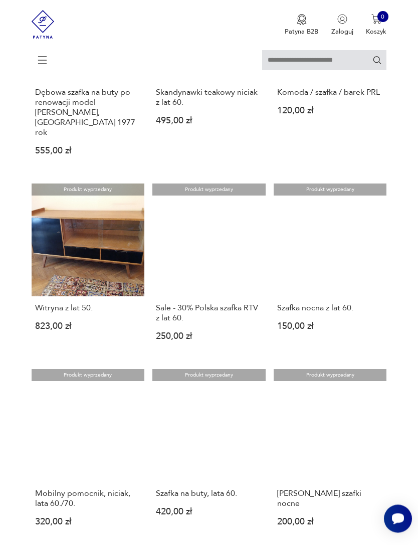
scroll to position [841, 0]
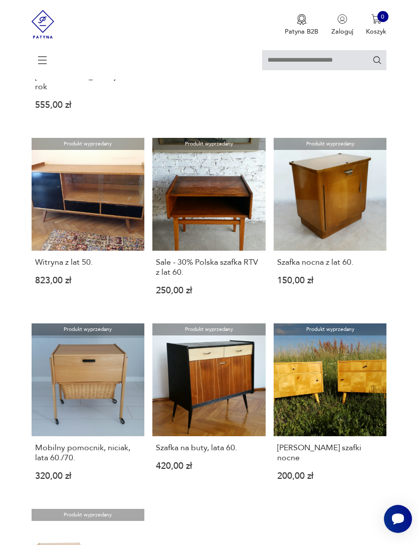
click at [345, 267] on h3 "Szafka nocna z lat 60." at bounding box center [330, 262] width 106 height 10
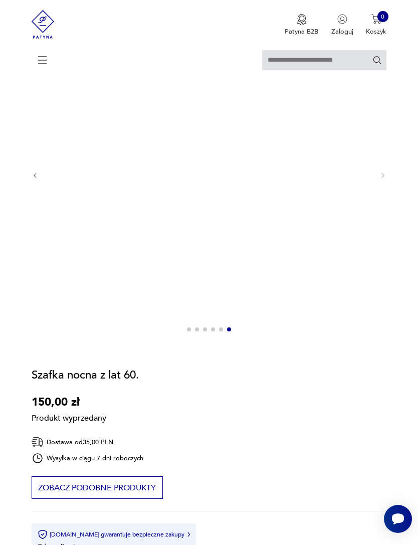
scroll to position [22, 0]
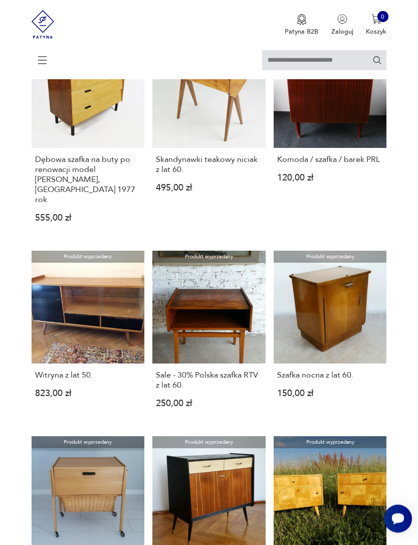
scroll to position [778, 0]
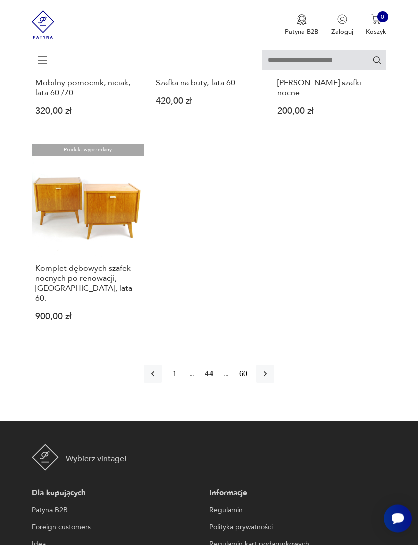
click at [270, 379] on icon "button" at bounding box center [265, 374] width 10 height 10
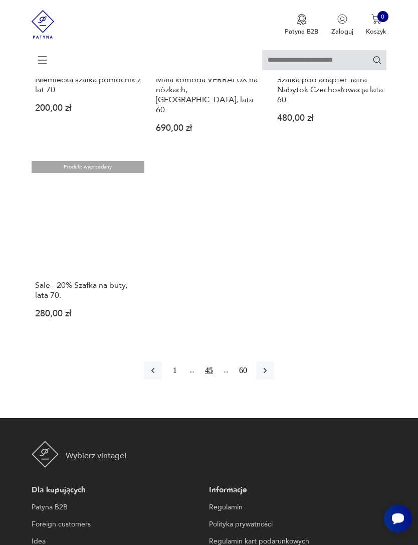
scroll to position [1172, 0]
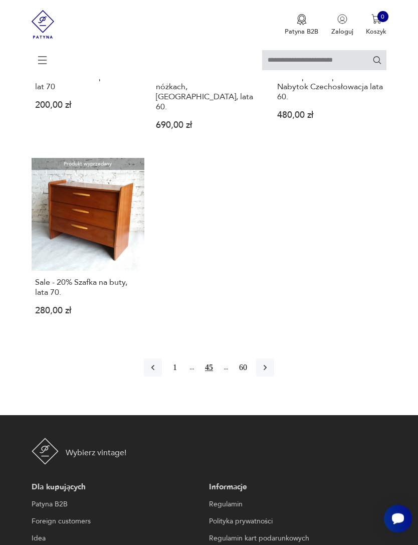
click at [270, 373] on icon "button" at bounding box center [265, 368] width 10 height 10
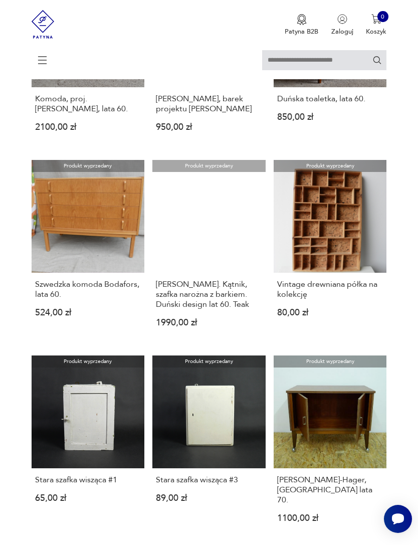
scroll to position [588, 0]
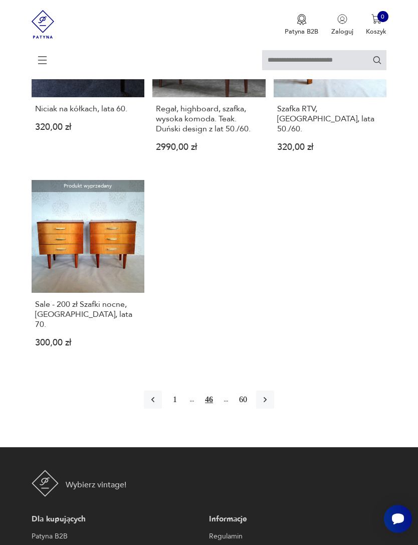
click at [274, 409] on button "button" at bounding box center [265, 400] width 18 height 18
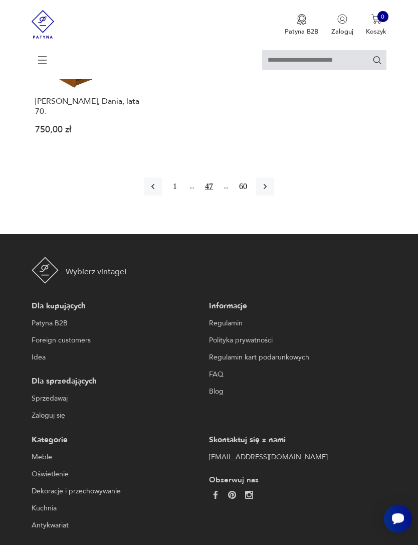
click at [148, 192] on icon "button" at bounding box center [153, 187] width 10 height 10
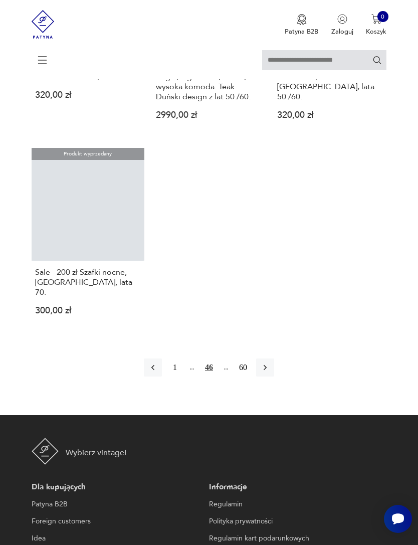
scroll to position [358, 0]
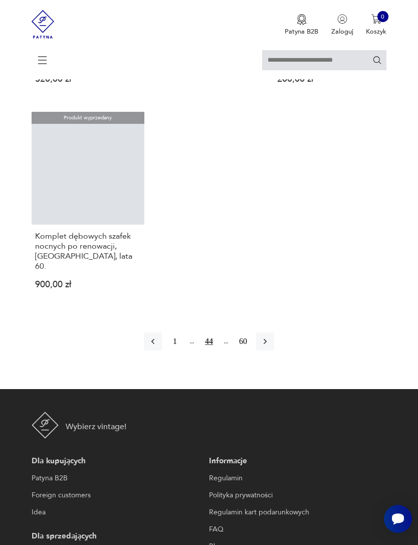
scroll to position [358, 0]
